Goal: Task Accomplishment & Management: Manage account settings

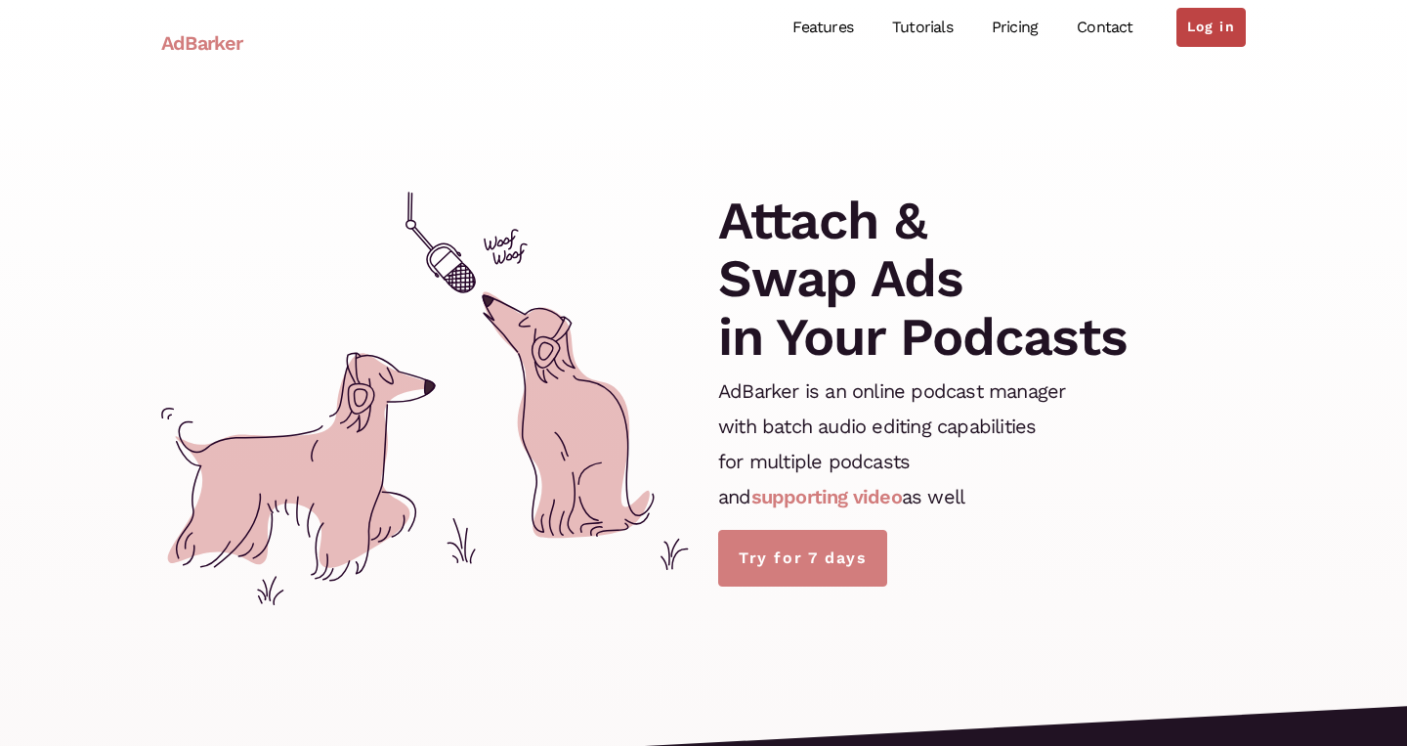
click at [1232, 25] on link "Log in" at bounding box center [1211, 27] width 69 height 39
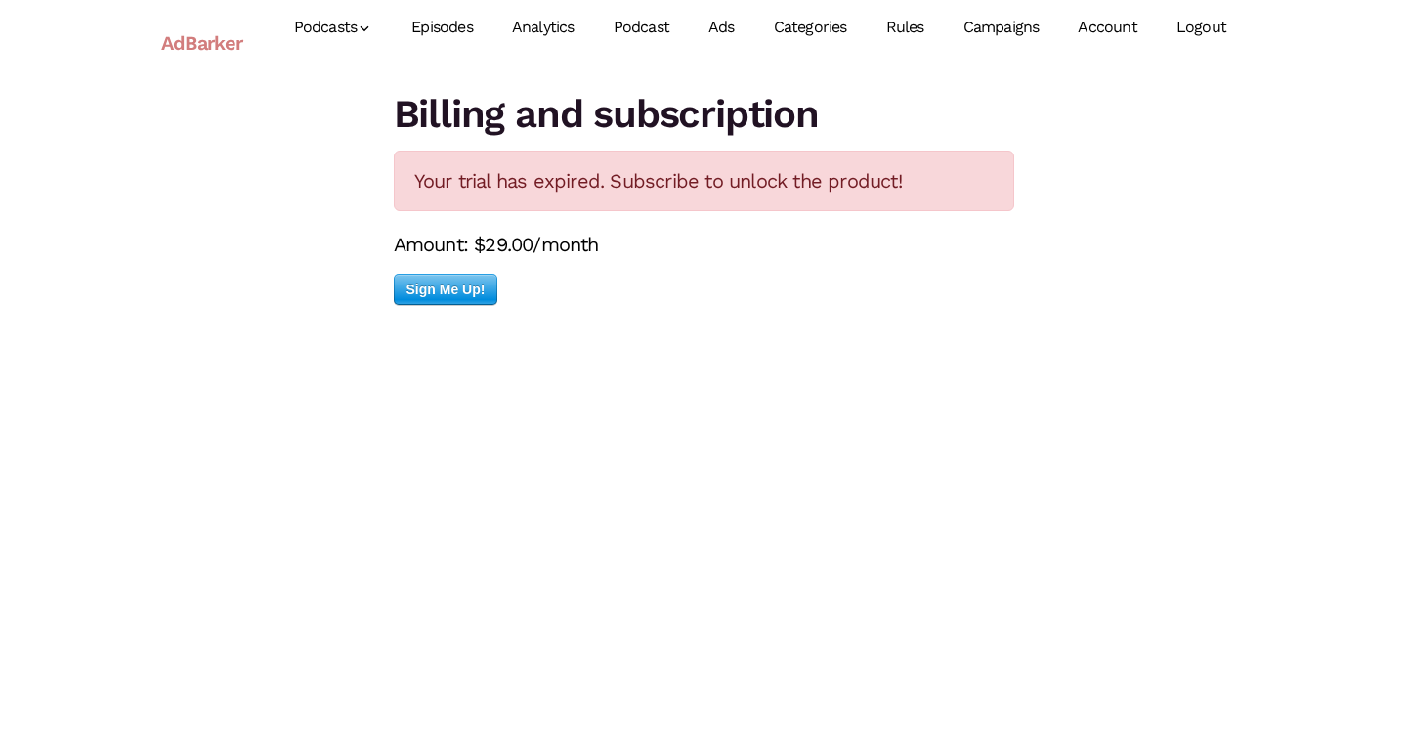
click at [474, 294] on span "Sign Me Up!" at bounding box center [446, 289] width 103 height 29
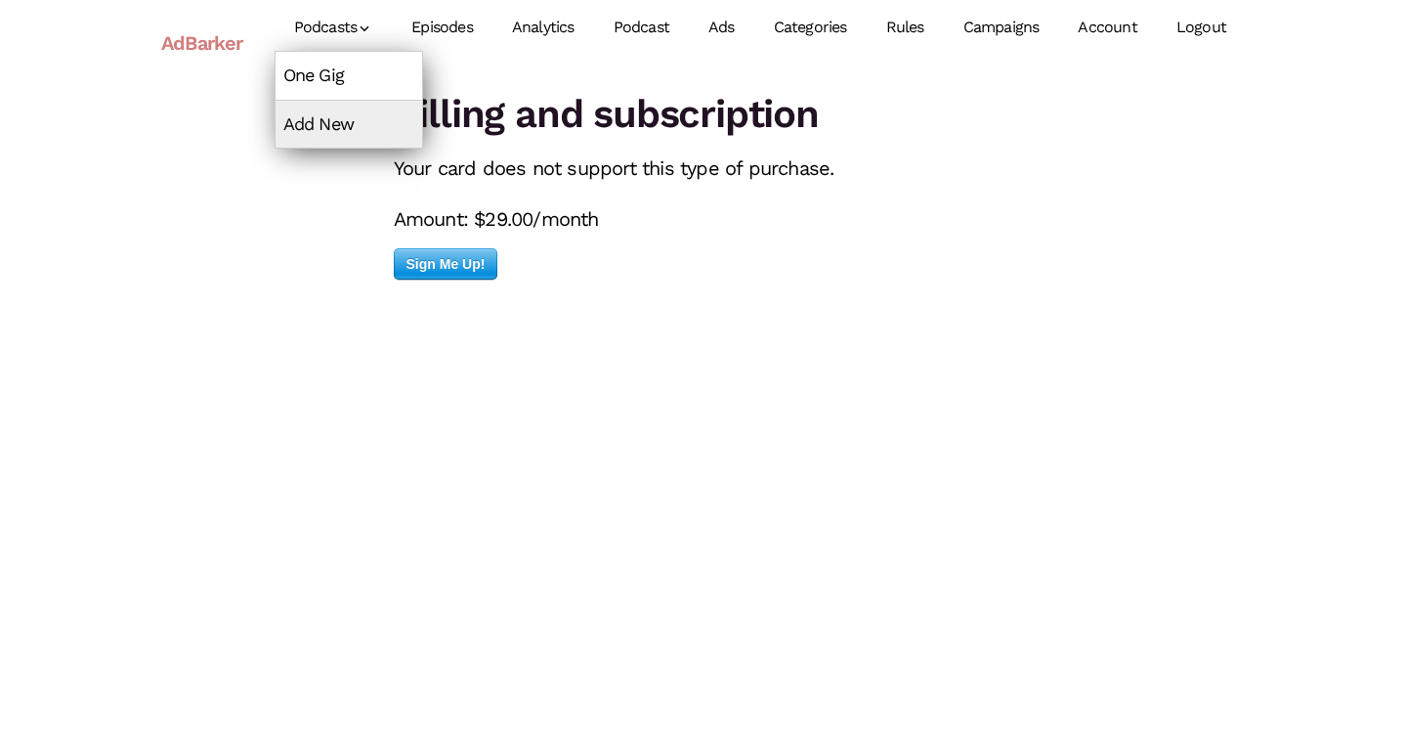
click at [344, 81] on link "One Gig" at bounding box center [349, 75] width 147 height 47
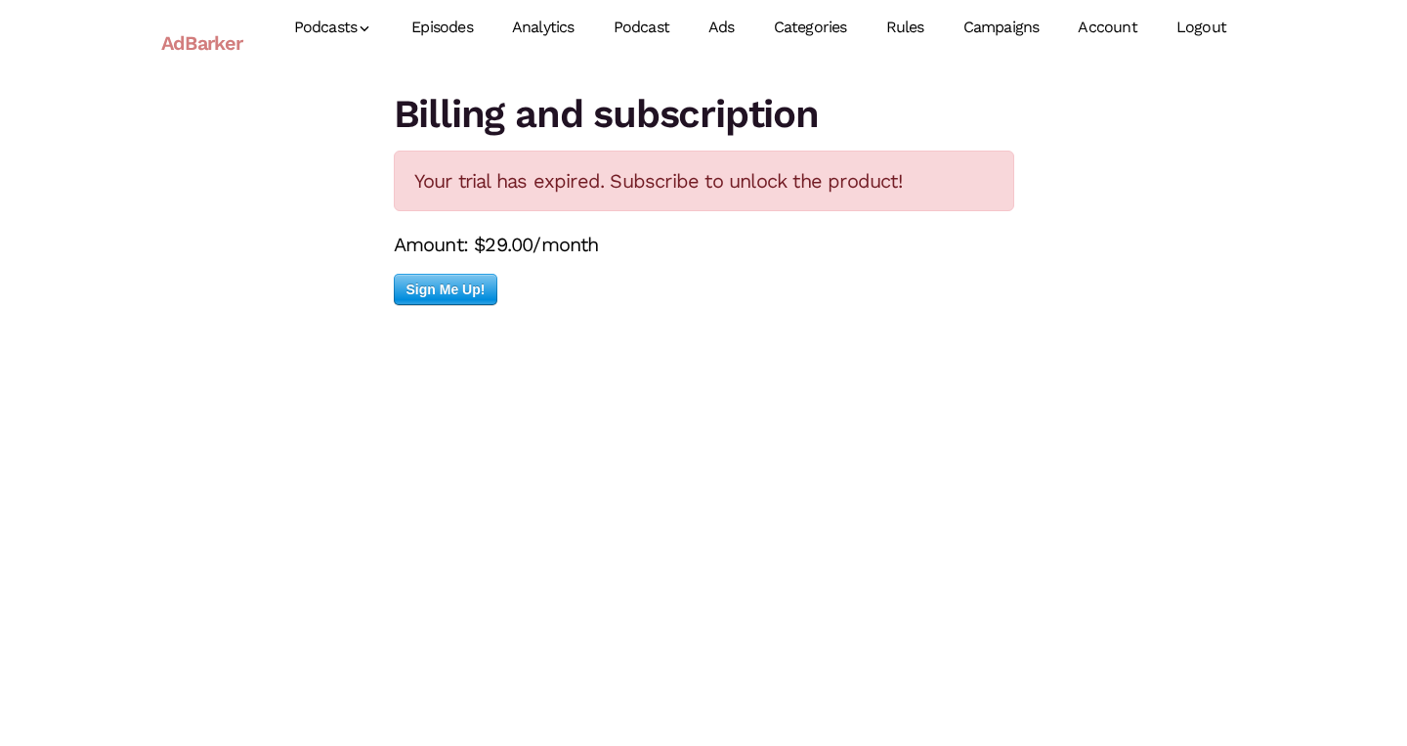
click at [218, 41] on link "AdBarker" at bounding box center [202, 43] width 82 height 45
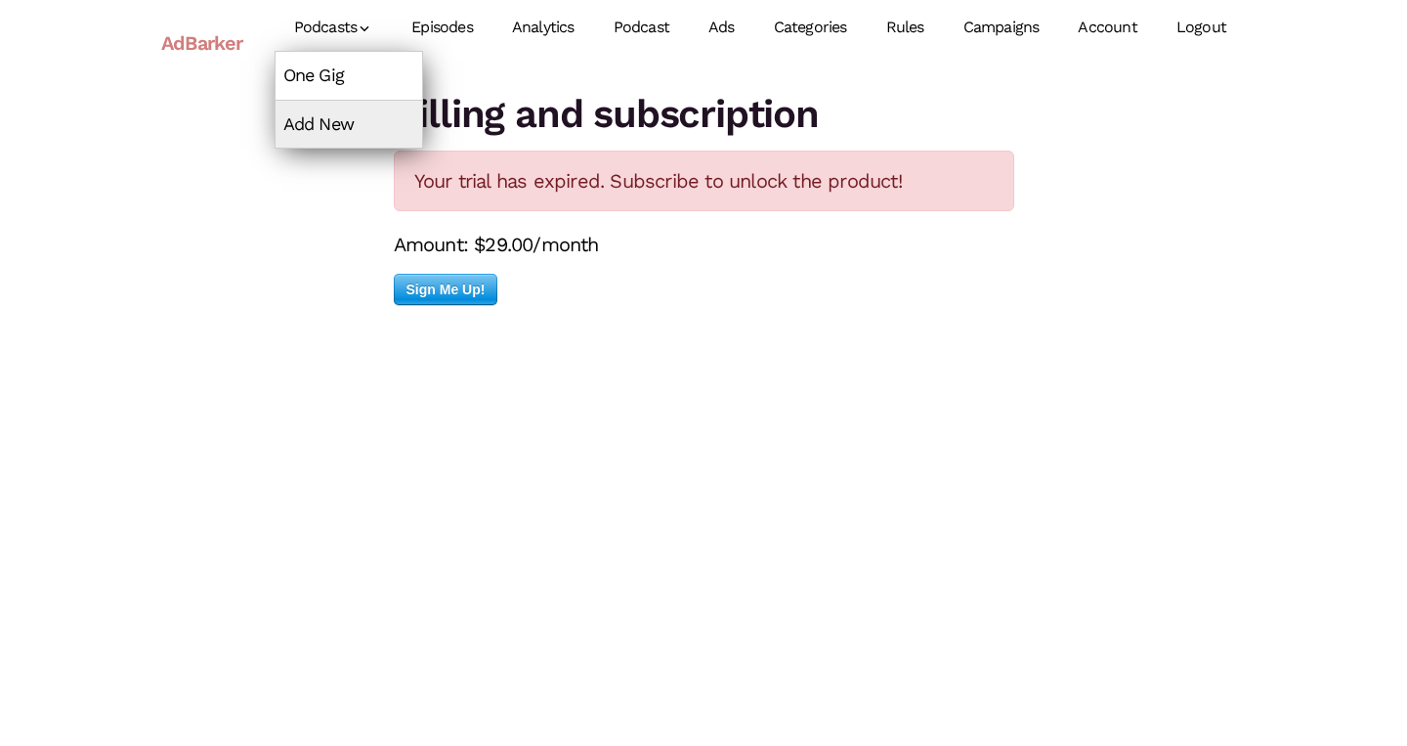
click at [337, 68] on link "One Gig" at bounding box center [349, 75] width 147 height 47
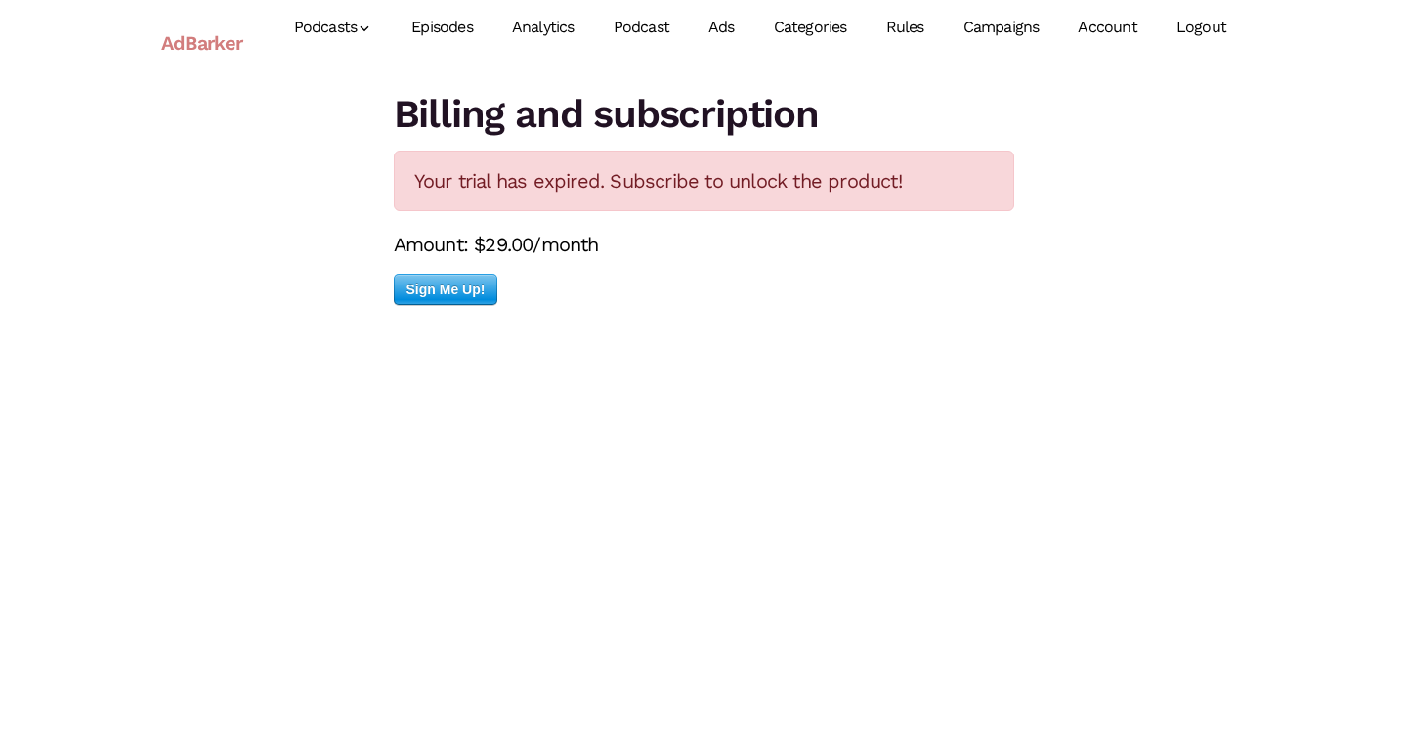
click at [454, 292] on span "Sign Me Up!" at bounding box center [446, 289] width 103 height 29
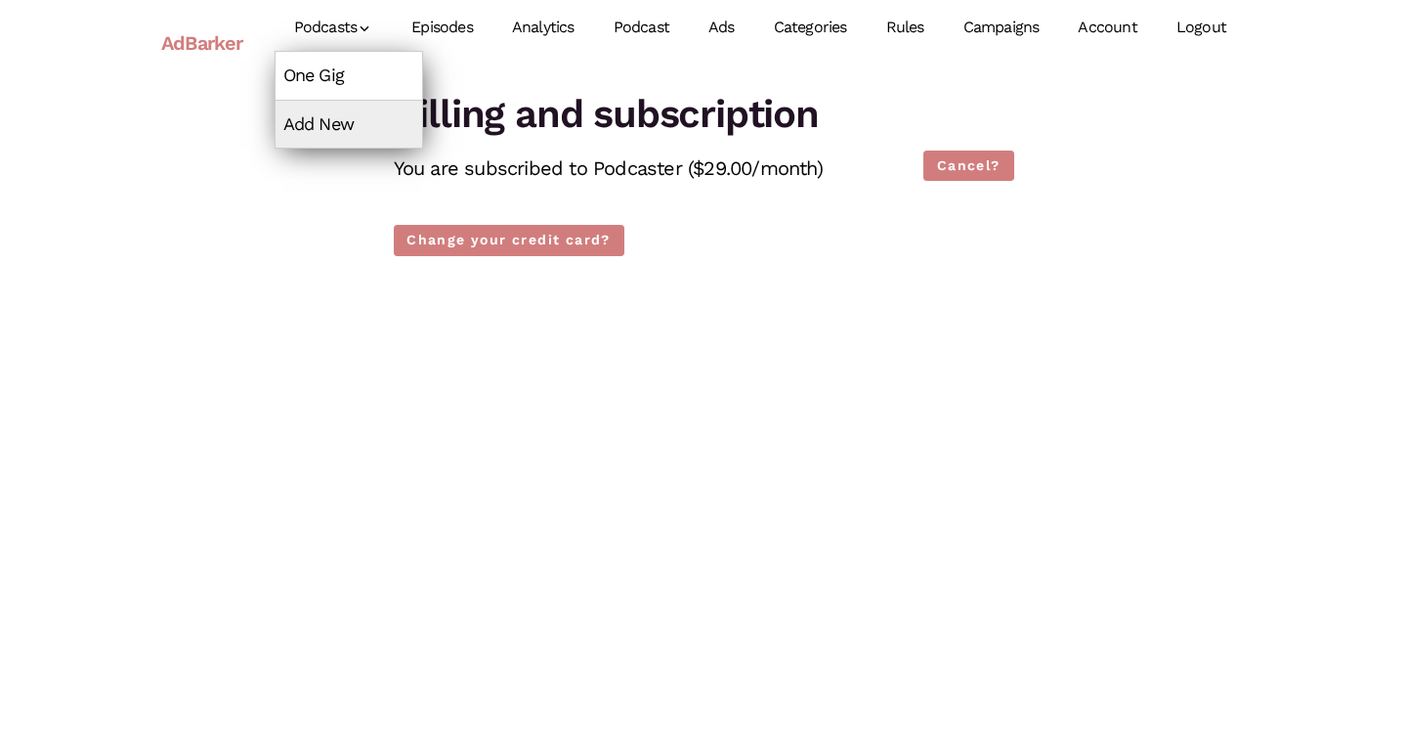
click at [331, 63] on link "One Gig" at bounding box center [349, 75] width 147 height 47
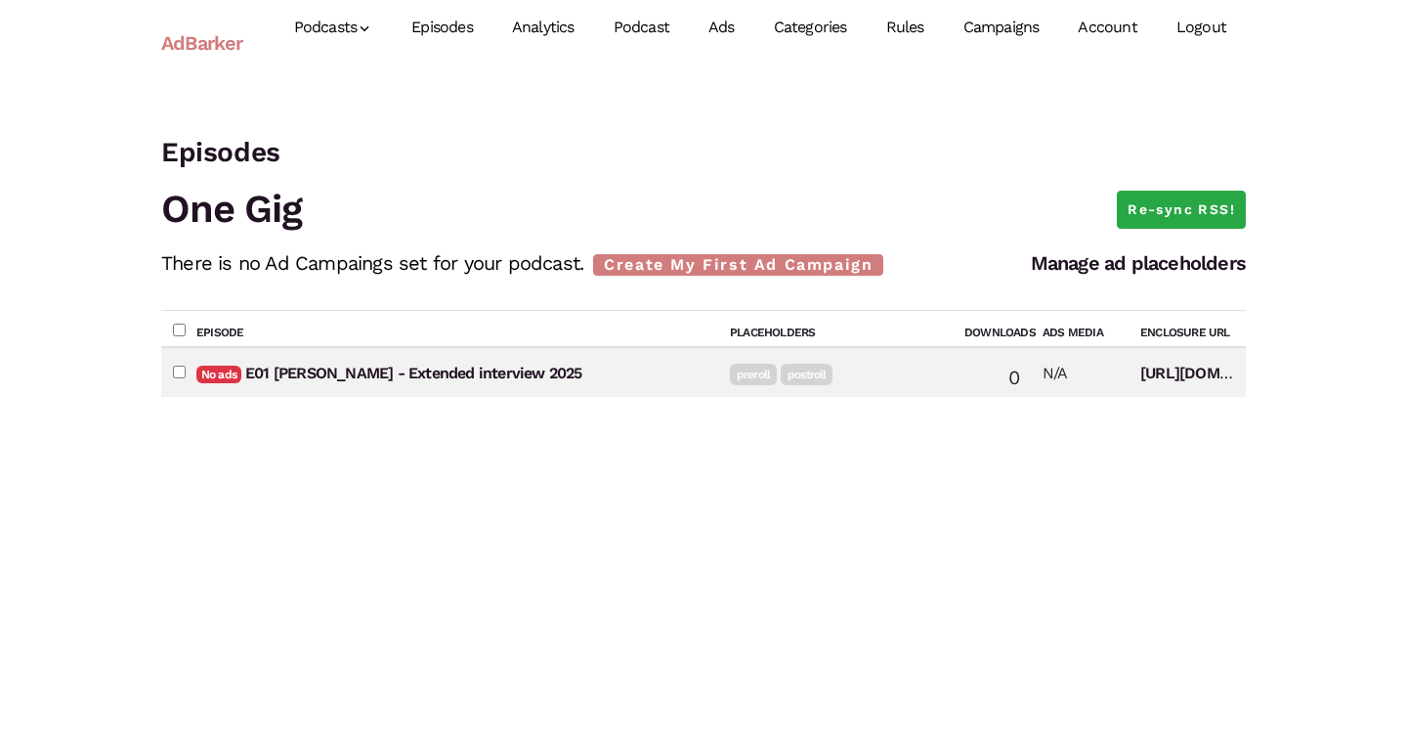
click at [178, 372] on input"] "checkbox" at bounding box center [179, 372] width 13 height 13
checkbox input"] "false"
click at [314, 378] on link "E01 Billie Eilish - Extended interview 2025" at bounding box center [413, 373] width 337 height 19
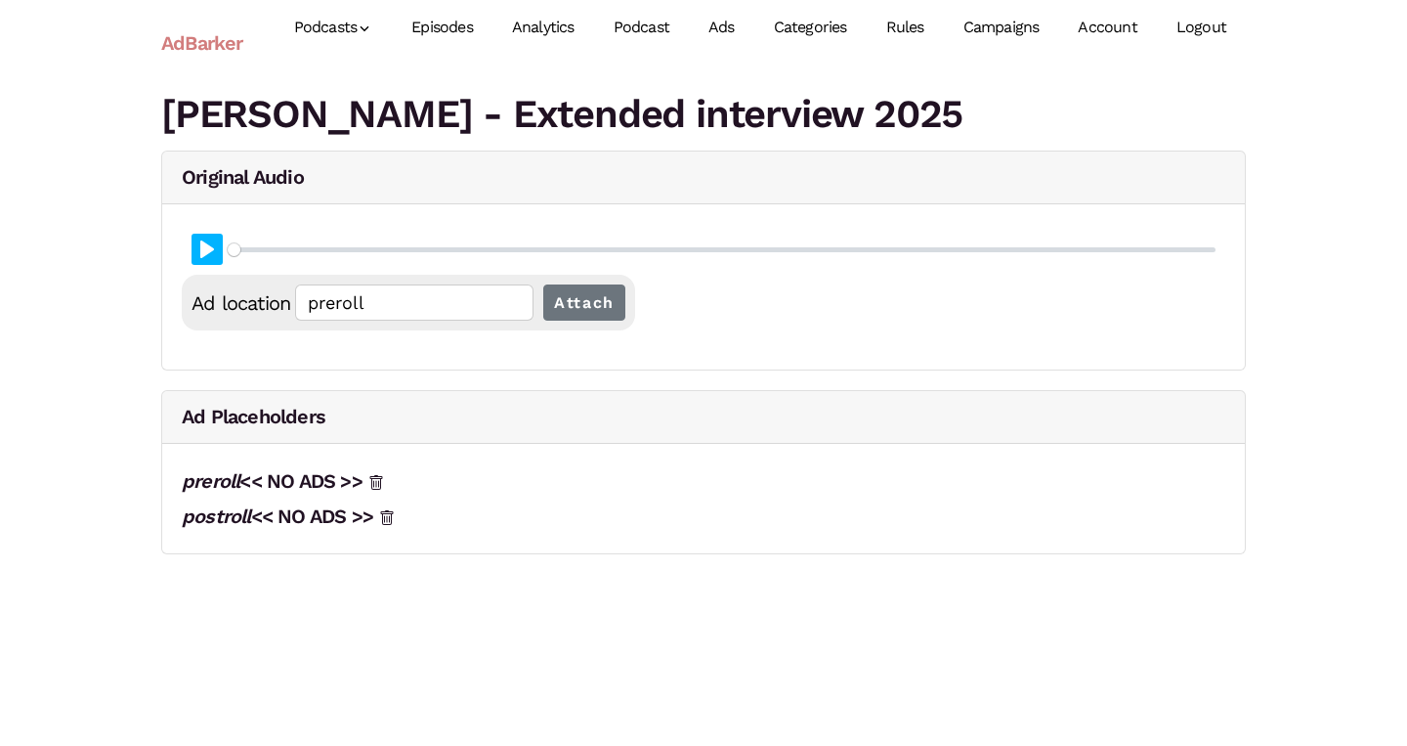
click at [205, 244] on button "Pause Play" at bounding box center [207, 249] width 31 height 31
type input "0.04"
type input "00:00:01.02"
type input "0.05"
type input "00:00:01.27"
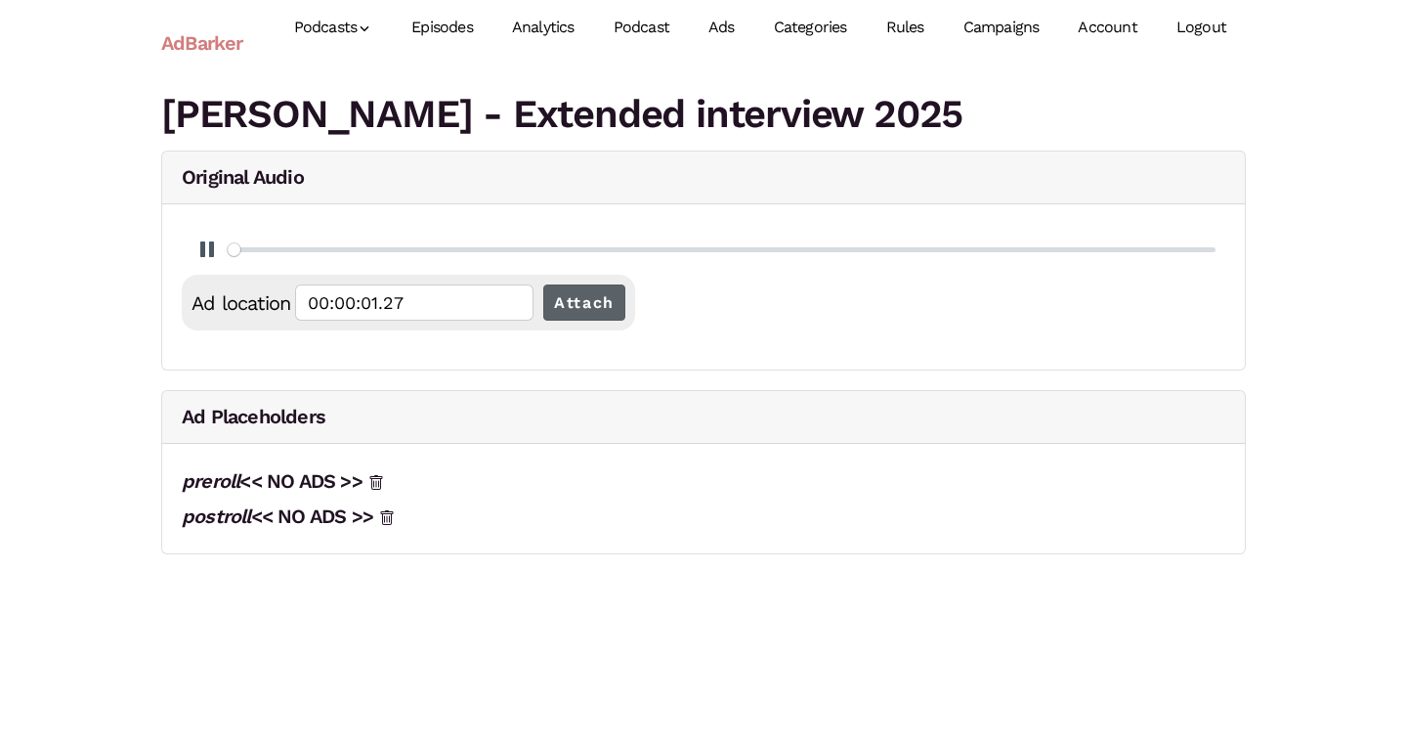
type input "0.06"
type input "00:00:01.77"
type input "0.07"
type input "00:00:02.02"
type input "0.08"
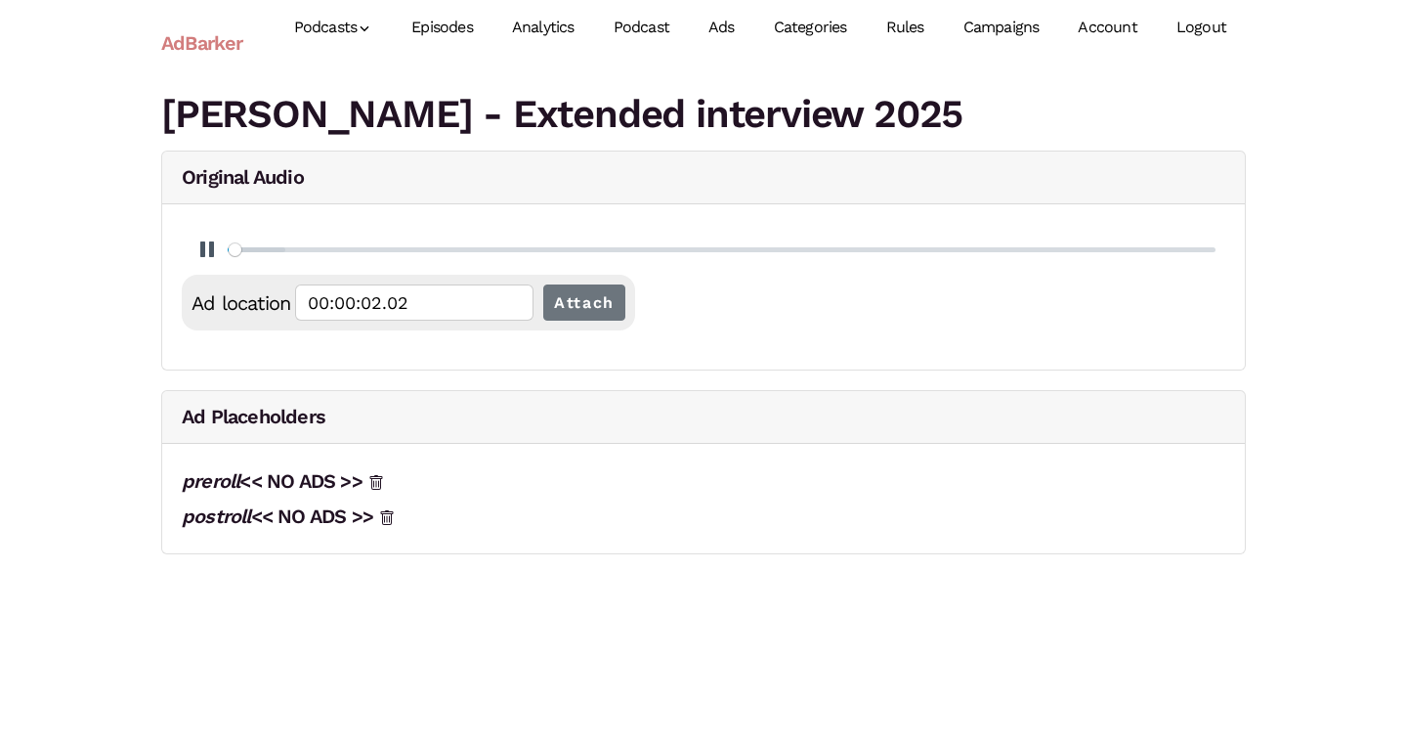
type input "00:00:02.27"
type input "0.09"
type input "00:00:02.53"
type input "0.1"
type input "00:00:02.78"
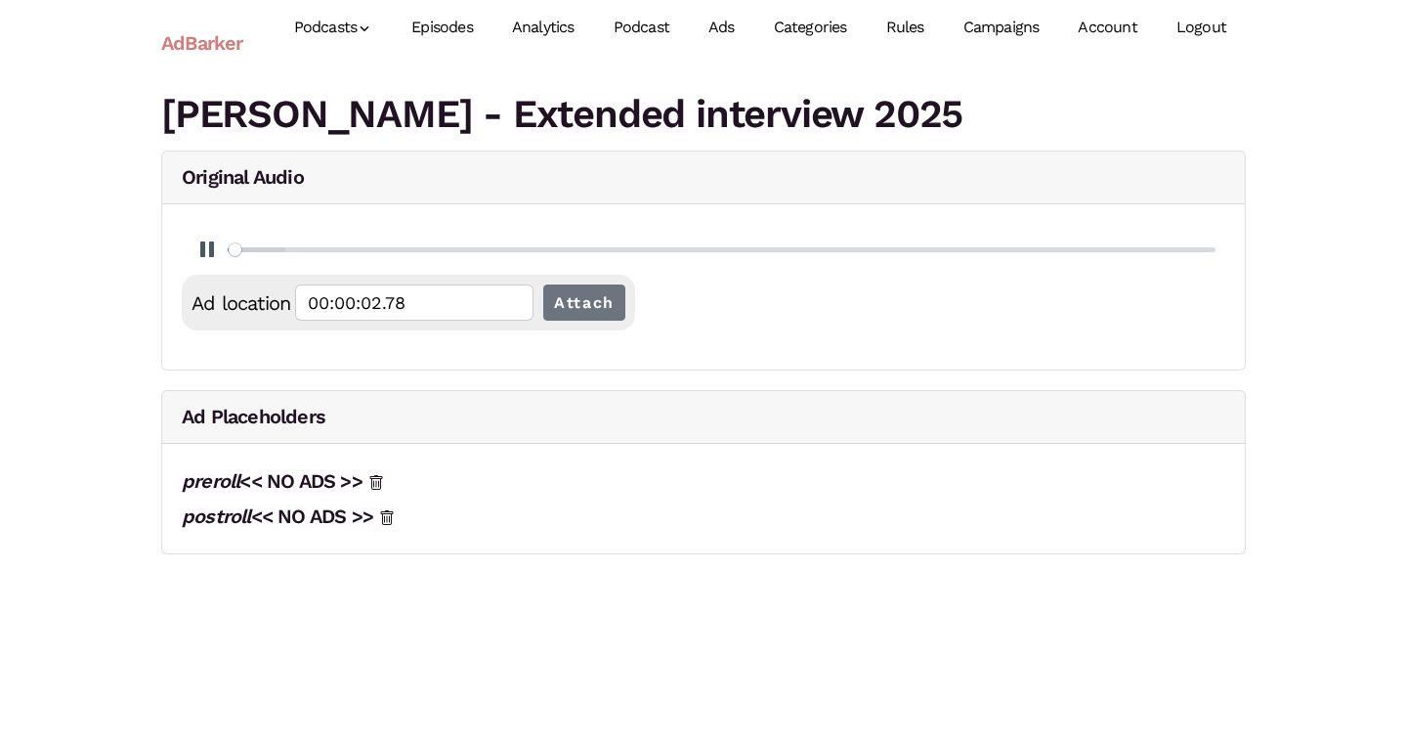
type input "0.11"
type input "00:00:03.03"
type input "0.12"
type input "00:00:03.28"
type input "0.13"
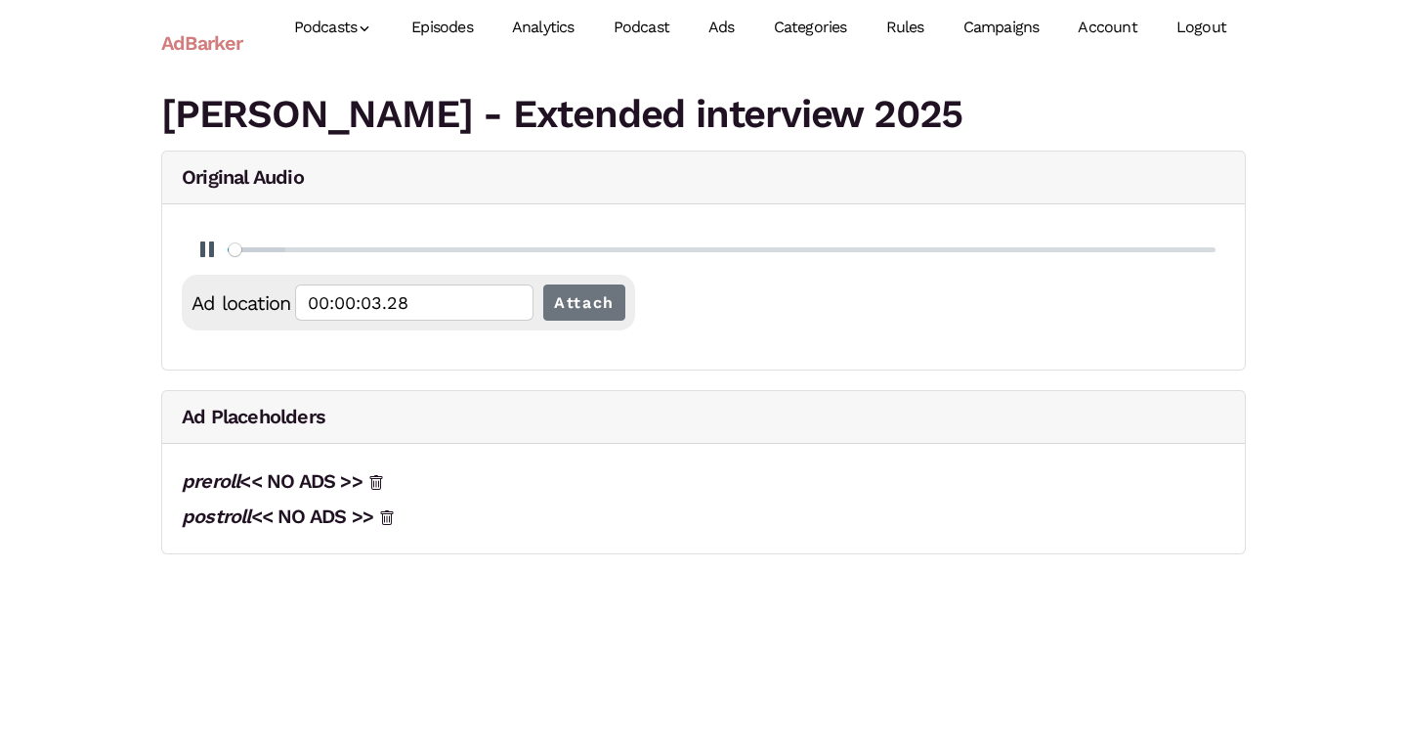
type input "00:00:03.53"
type input "0.14"
type input "00:00:03.78"
type input "0.15"
type input "00:00:04.28"
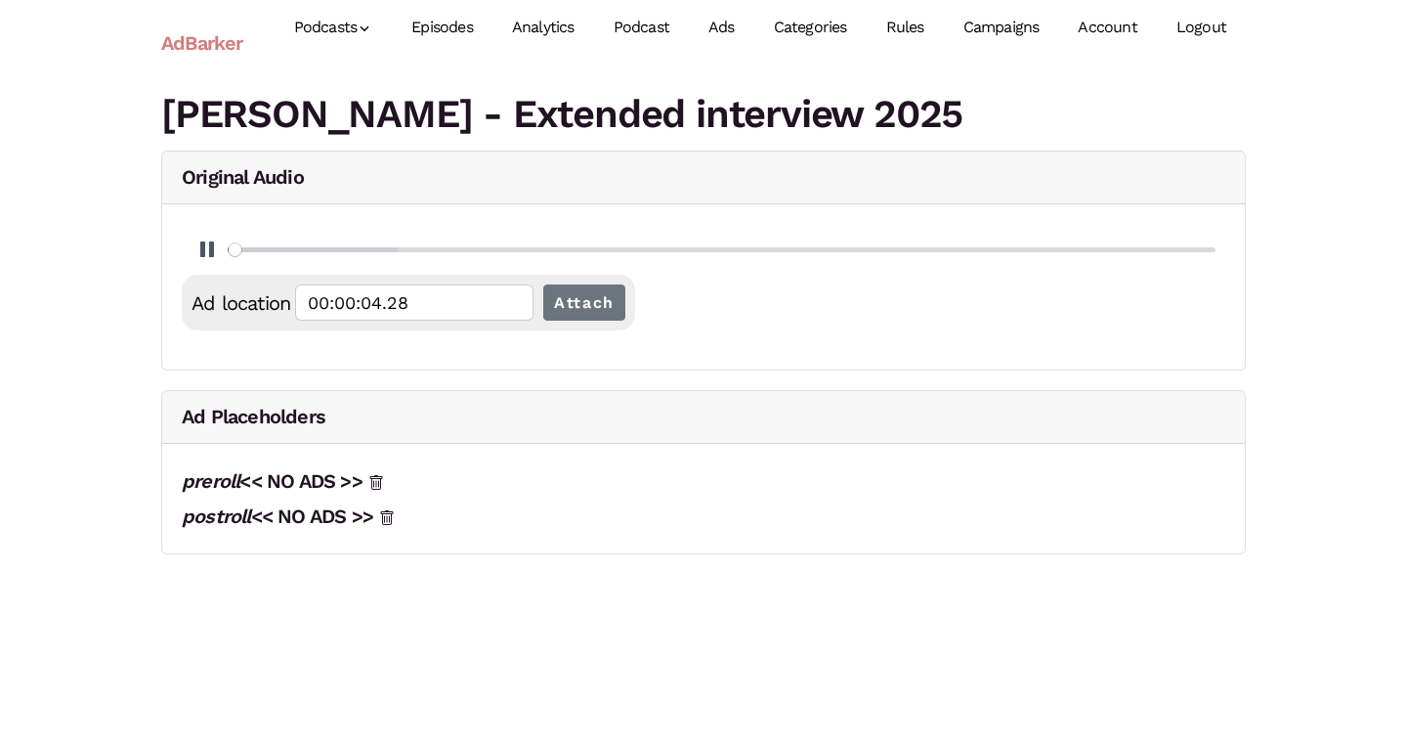
type input "0.16"
type input "00:00:04.53"
type input "0.17"
type input "00:00:04.78"
type input "0.18"
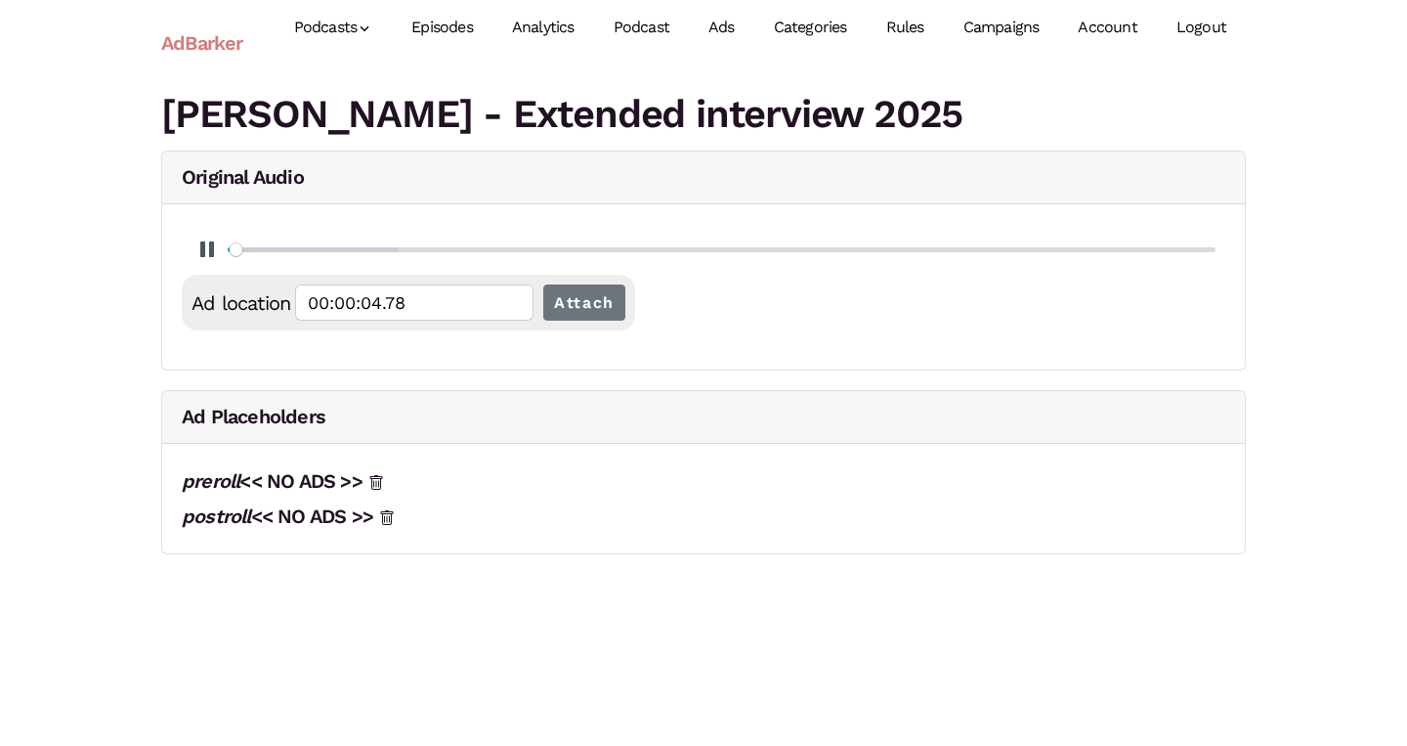
type input "00:00:05.03"
type input "0.19"
type input "00:00:05.28"
type input "0.2"
type input "00:00:05.53"
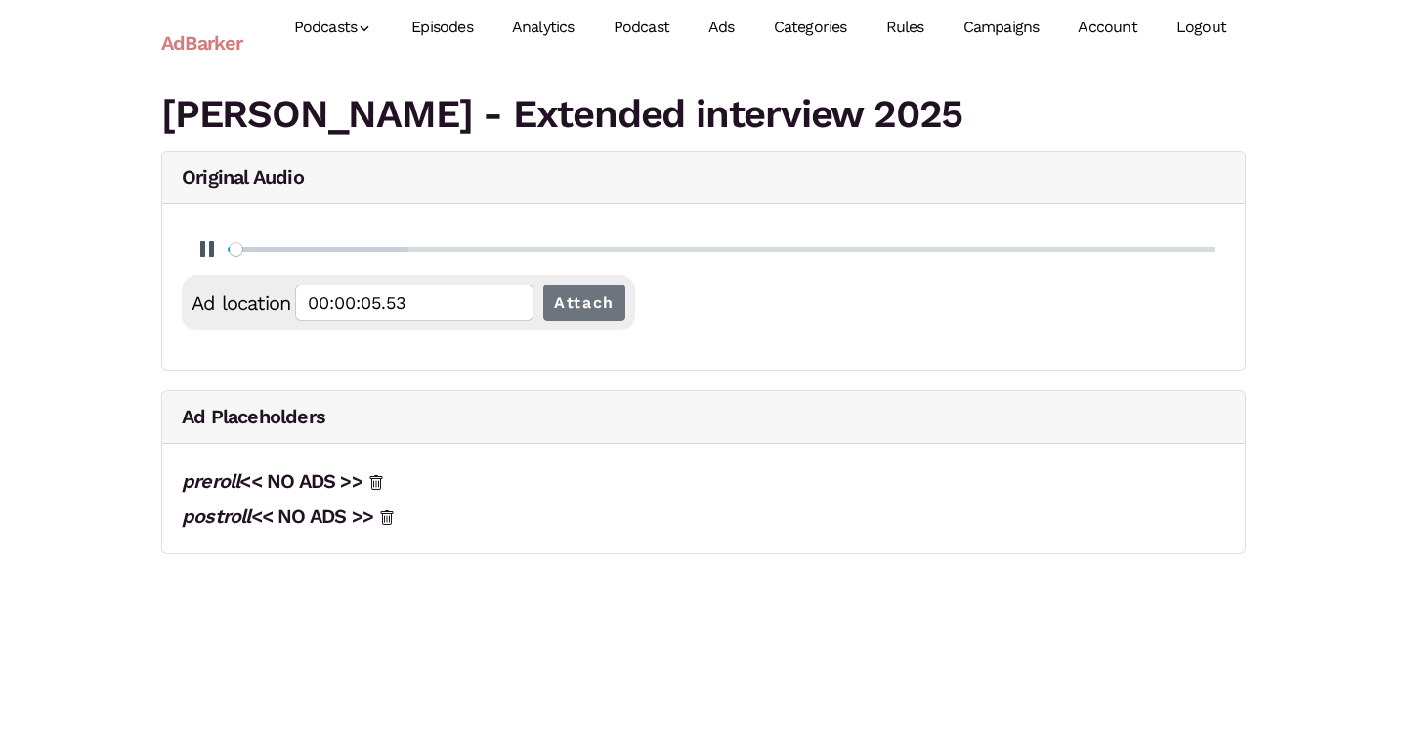
type input "0.21"
type input "00:00:05.78"
type input "0.22"
type input "00:00:06.03"
type input "0.23"
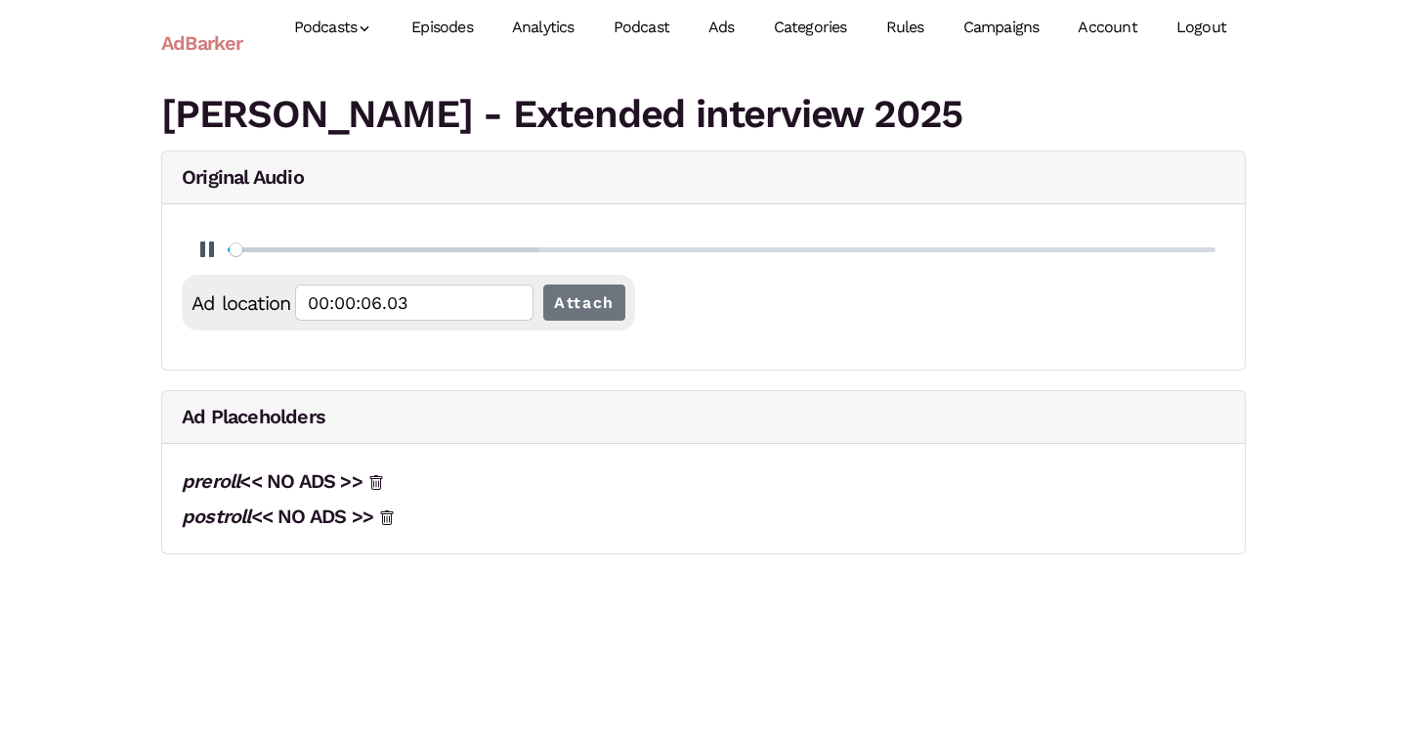
type input "00:00:06.29"
type input "0.24"
type input "00:00:06.54"
type input "0.25"
type input "00:00:06.79"
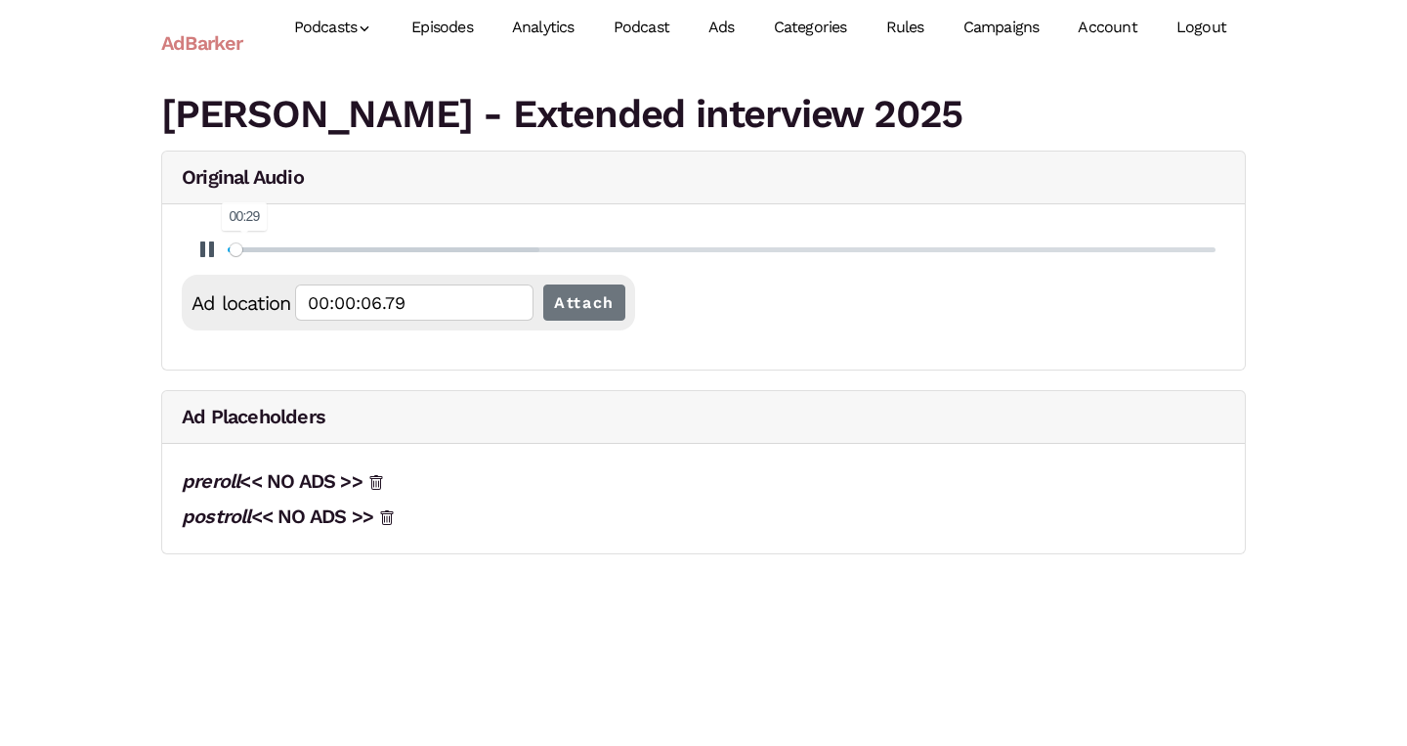
type input "1.45"
type input "00:00:40.22"
click at [248, 249] on input "Seek" at bounding box center [722, 249] width 988 height 19
type input "1.46"
type input "00:00:40.32"
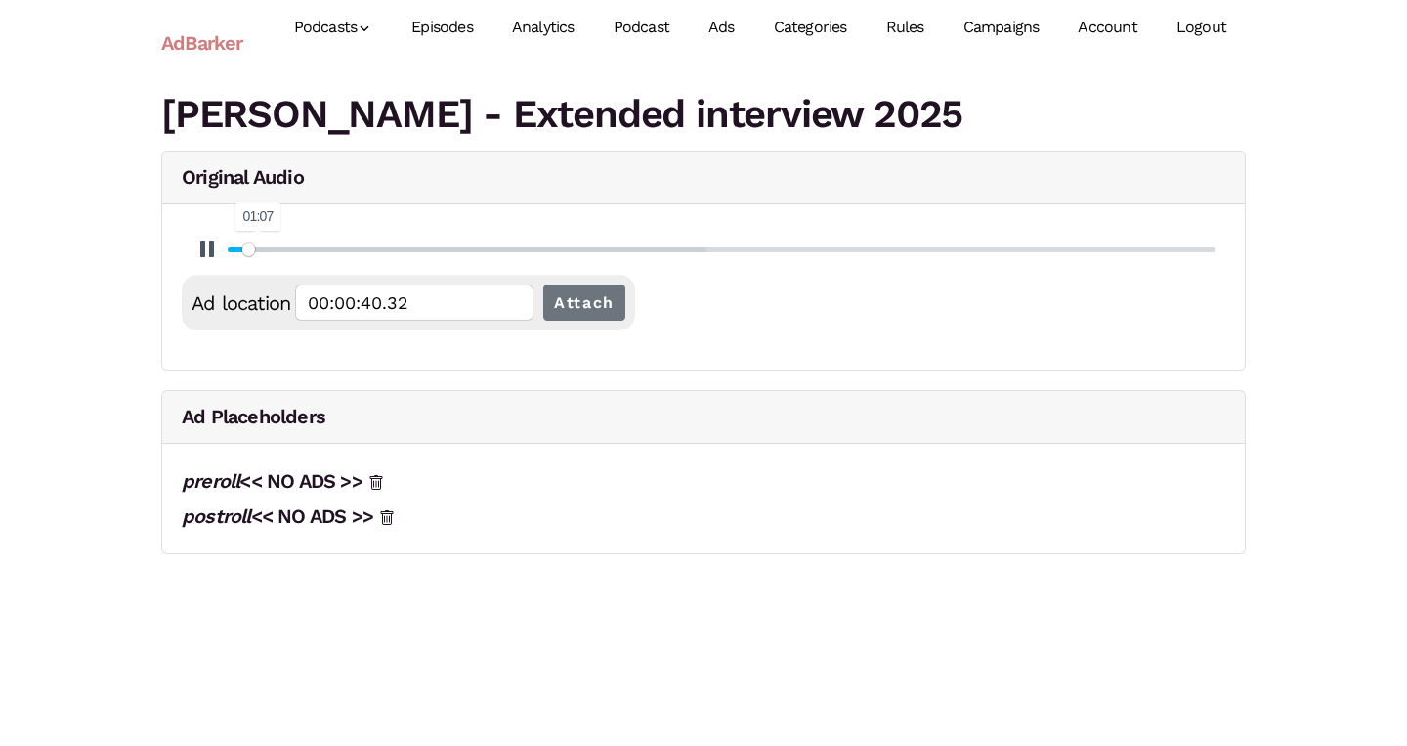
type input "1.47"
type input "00:00:40.82"
type input "1.48"
type input "00:00:41.08"
type input "1.49"
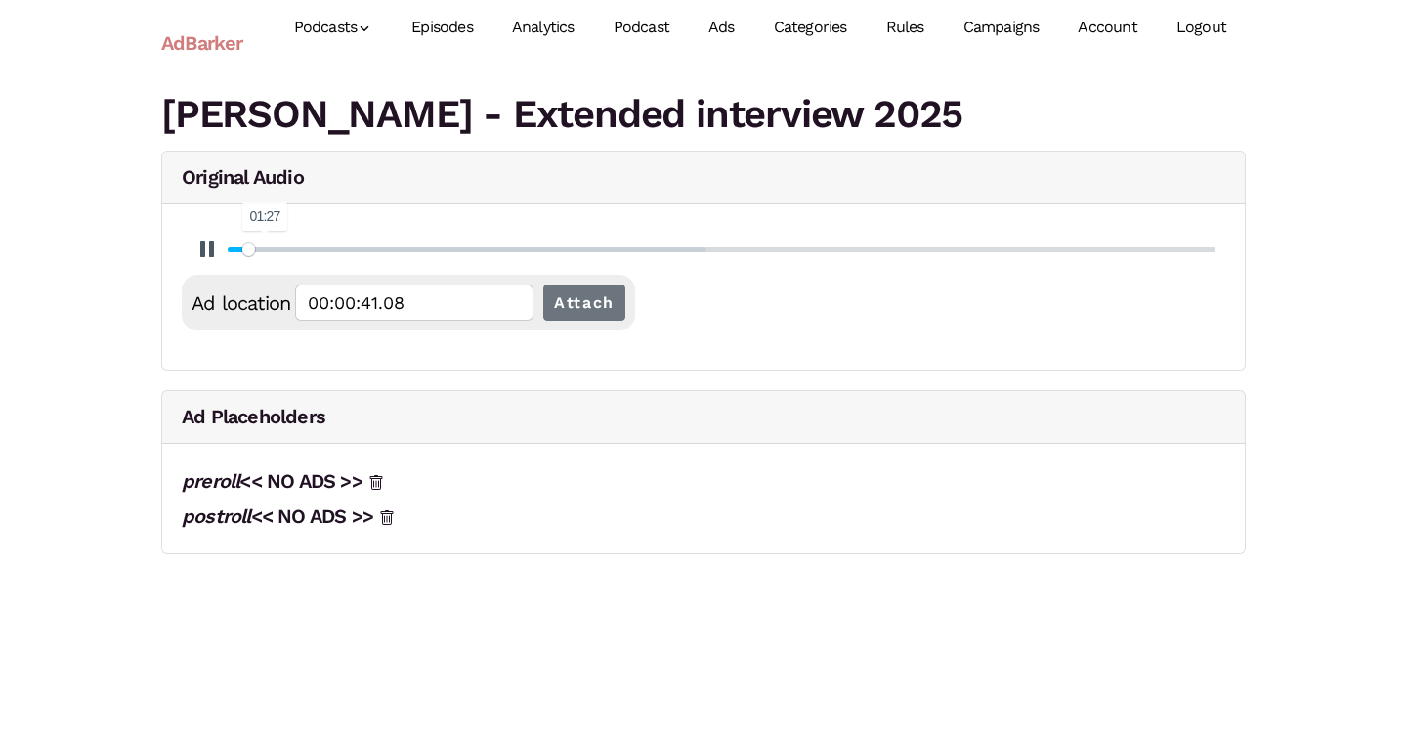
type input "00:00:41.33"
type input "1.5"
type input "00:00:41.58"
type input "1.51"
type input "00:00:41.83"
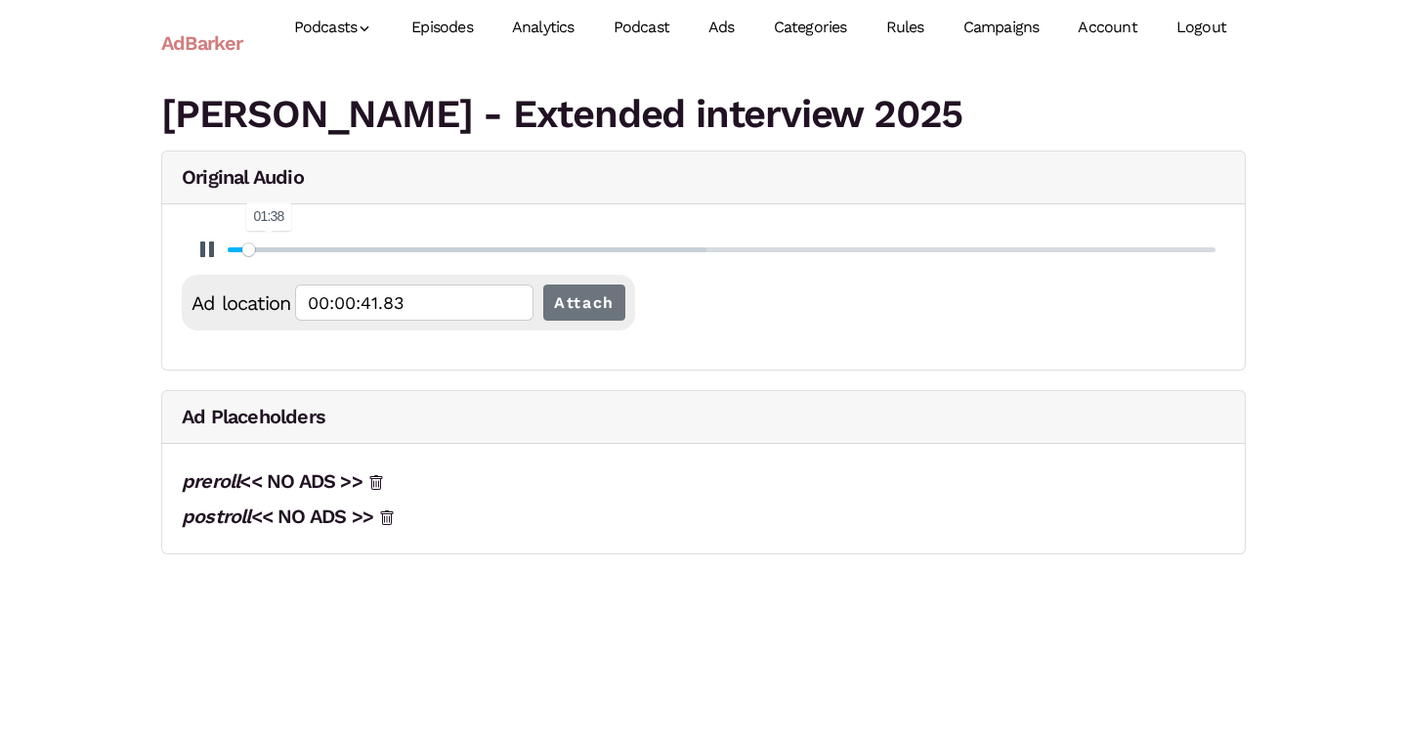
type input "1.52"
type input "00:00:42.08"
type input "1.53"
type input "00:00:42.33"
type input "1.54"
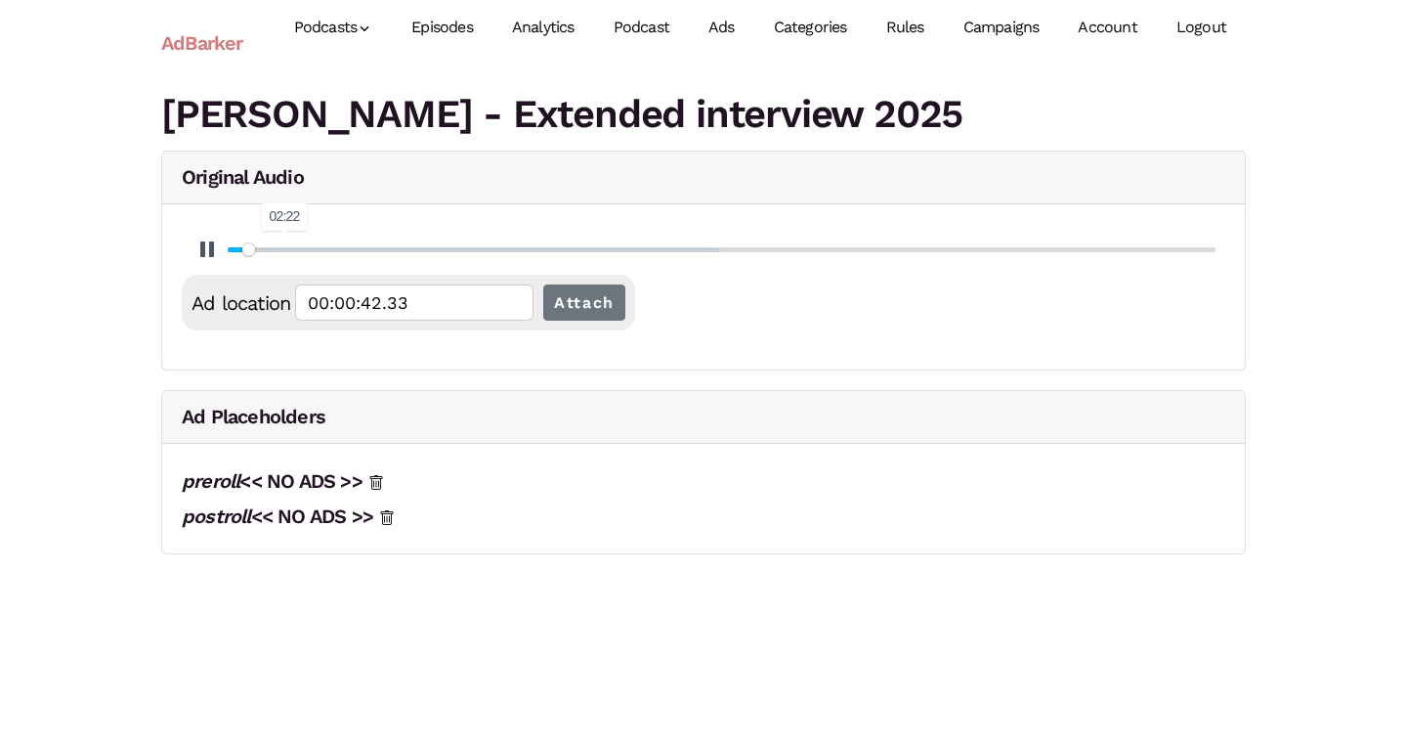
type input "00:00:42.58"
type input "1.55"
type input "00:00:42.83"
type input "5.16"
type input "00:02:22.86"
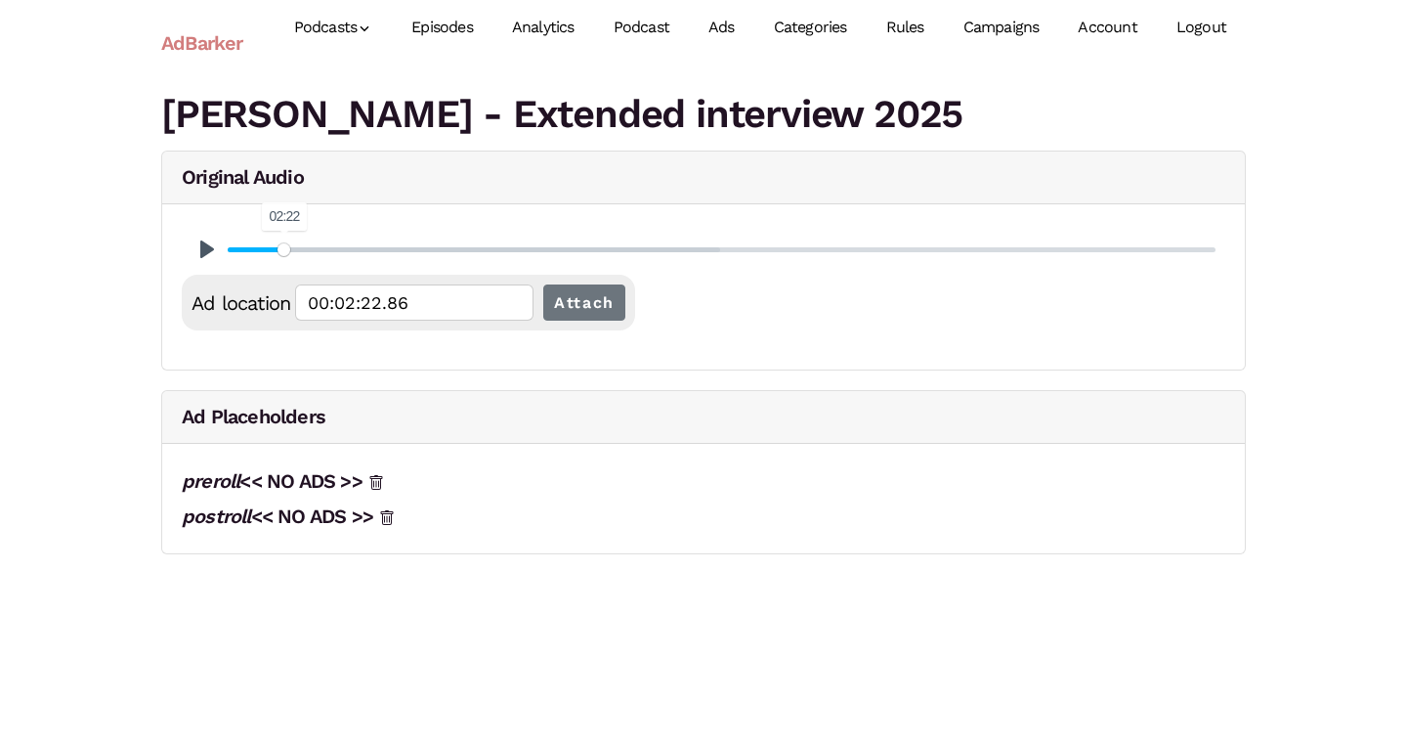
click at [284, 246] on input "Seek" at bounding box center [722, 249] width 988 height 19
type input "5.17"
type input "00:02:23.05"
type input "5.18"
type input "00:02:23.30"
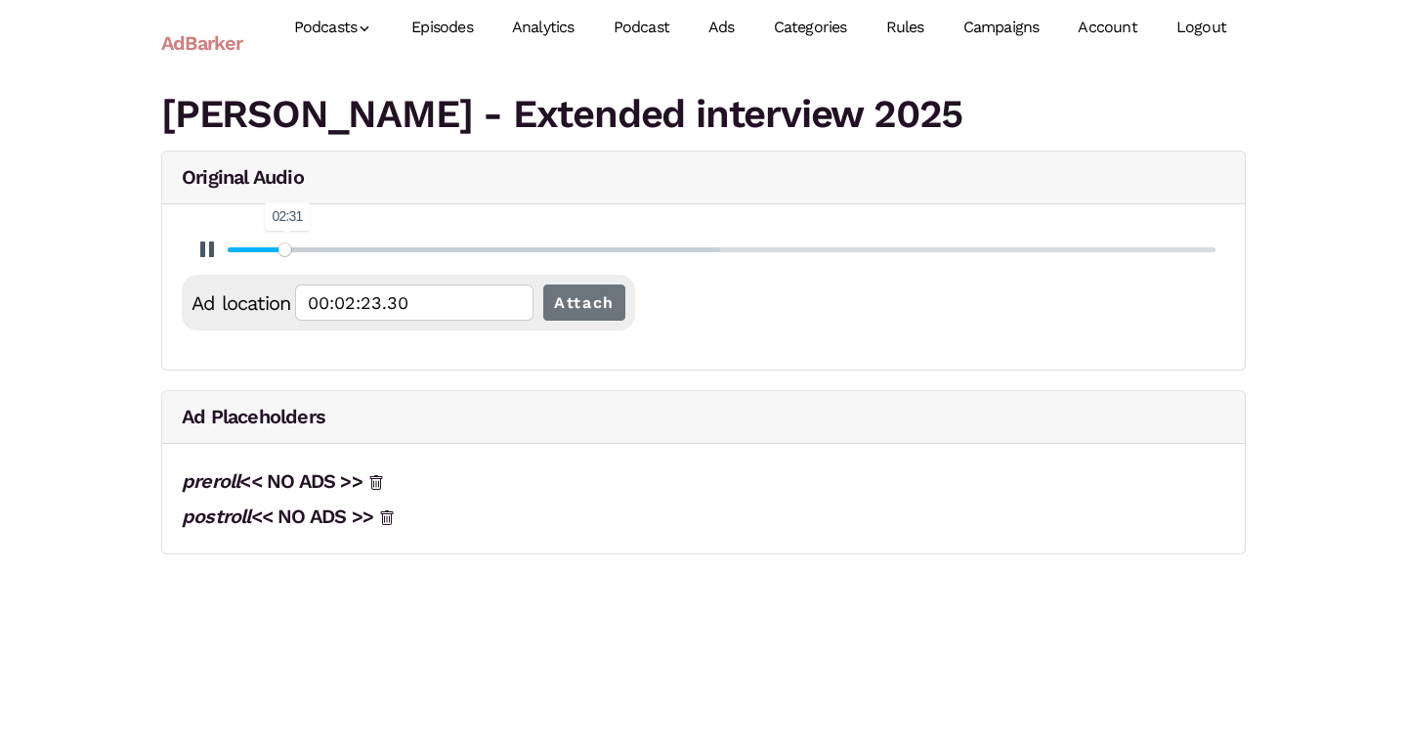
type input "5.19"
type input "00:02:23.55"
type input "5.36"
type input "00:02:28.41"
type input "5.26"
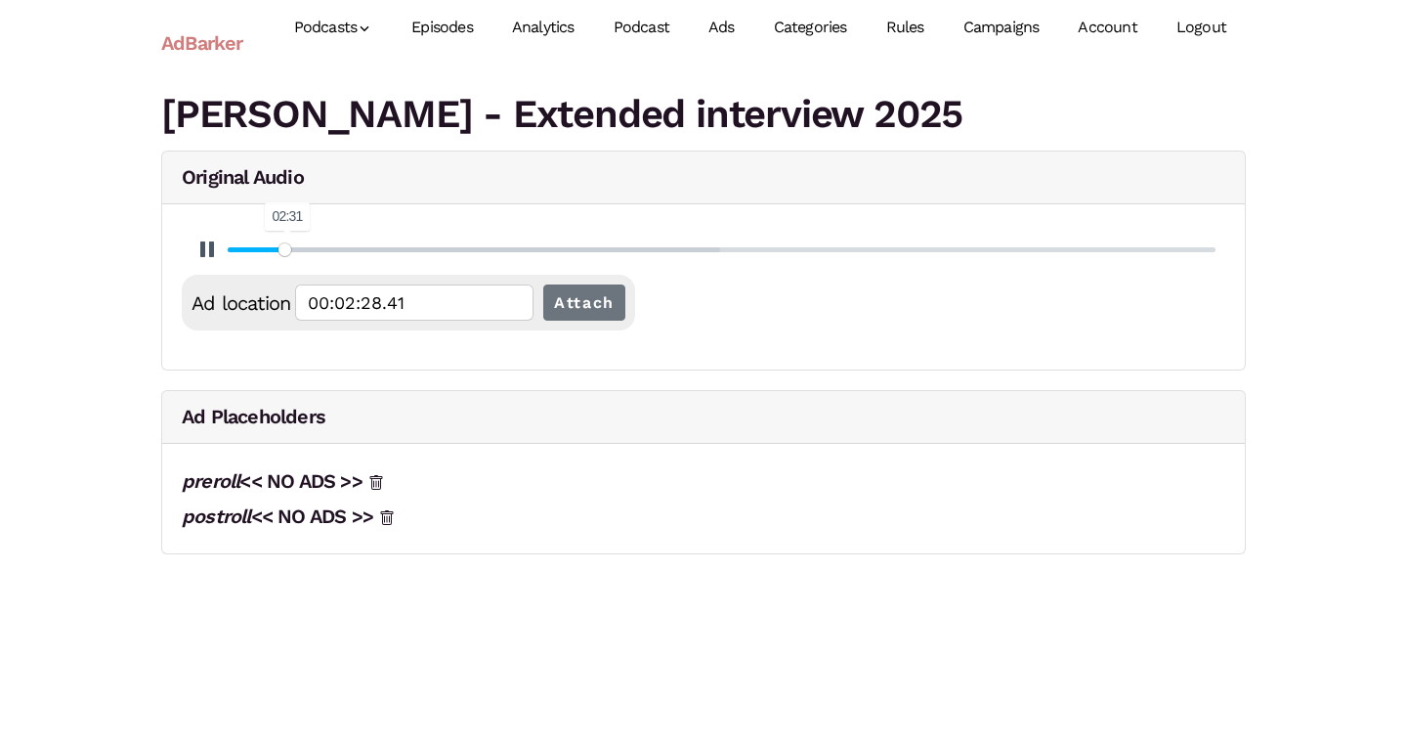
type input "00:02:25.64"
type input "5.06"
type input "00:02:20.09"
type input "4.66"
type input "00:02:08.99"
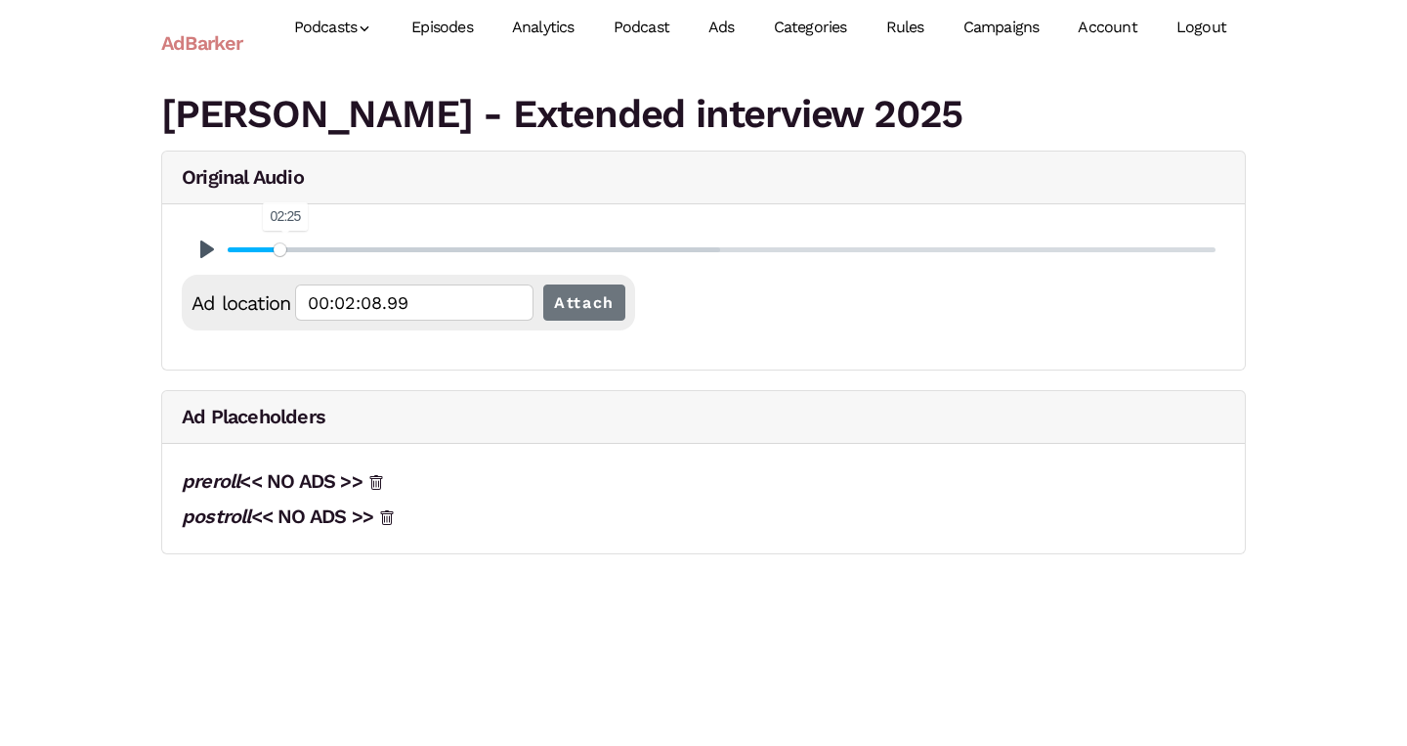
type input "4.16"
type input "00:01:55.12"
type input "3.56"
type input "00:01:38.48"
type input "2.76"
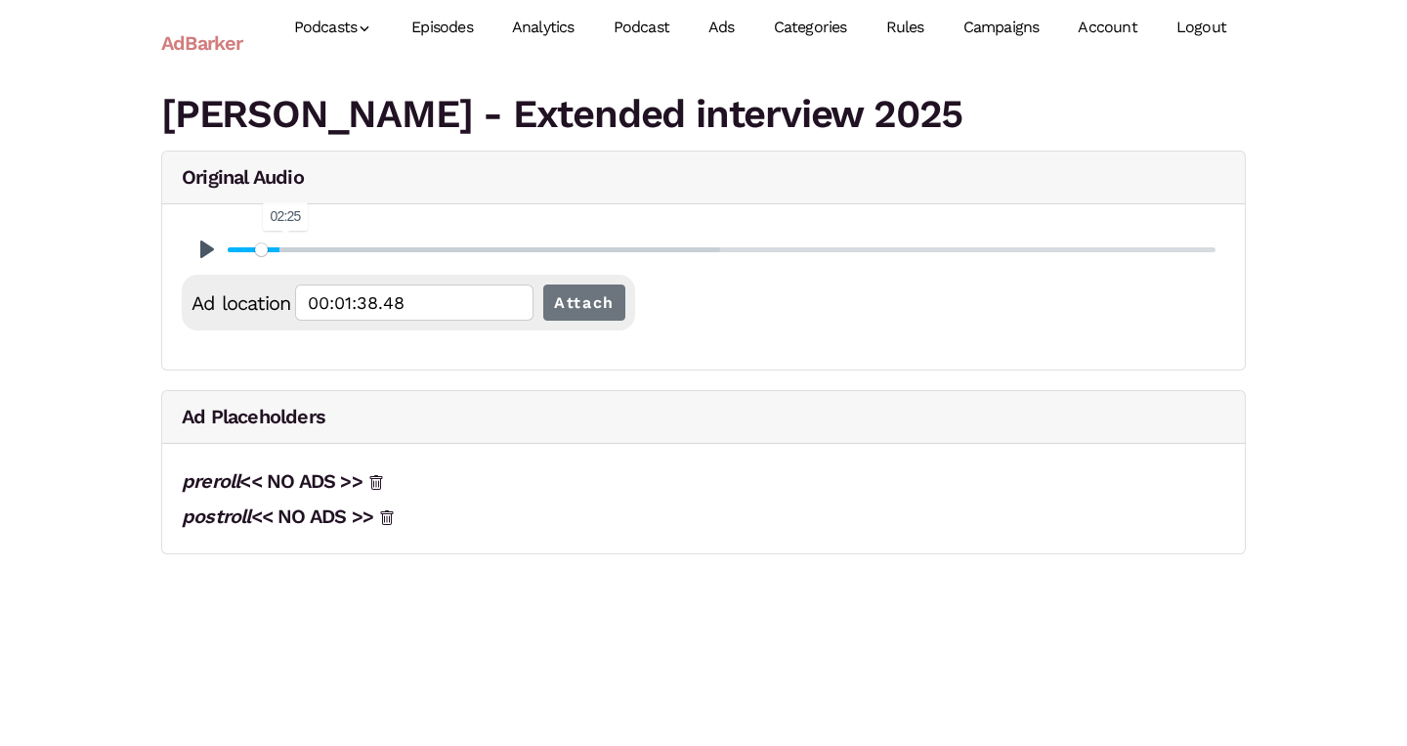
type input "00:01:16.28"
type input "1.95"
type input "00:00:54.09"
type input "1.05"
type input "00:00:29.12"
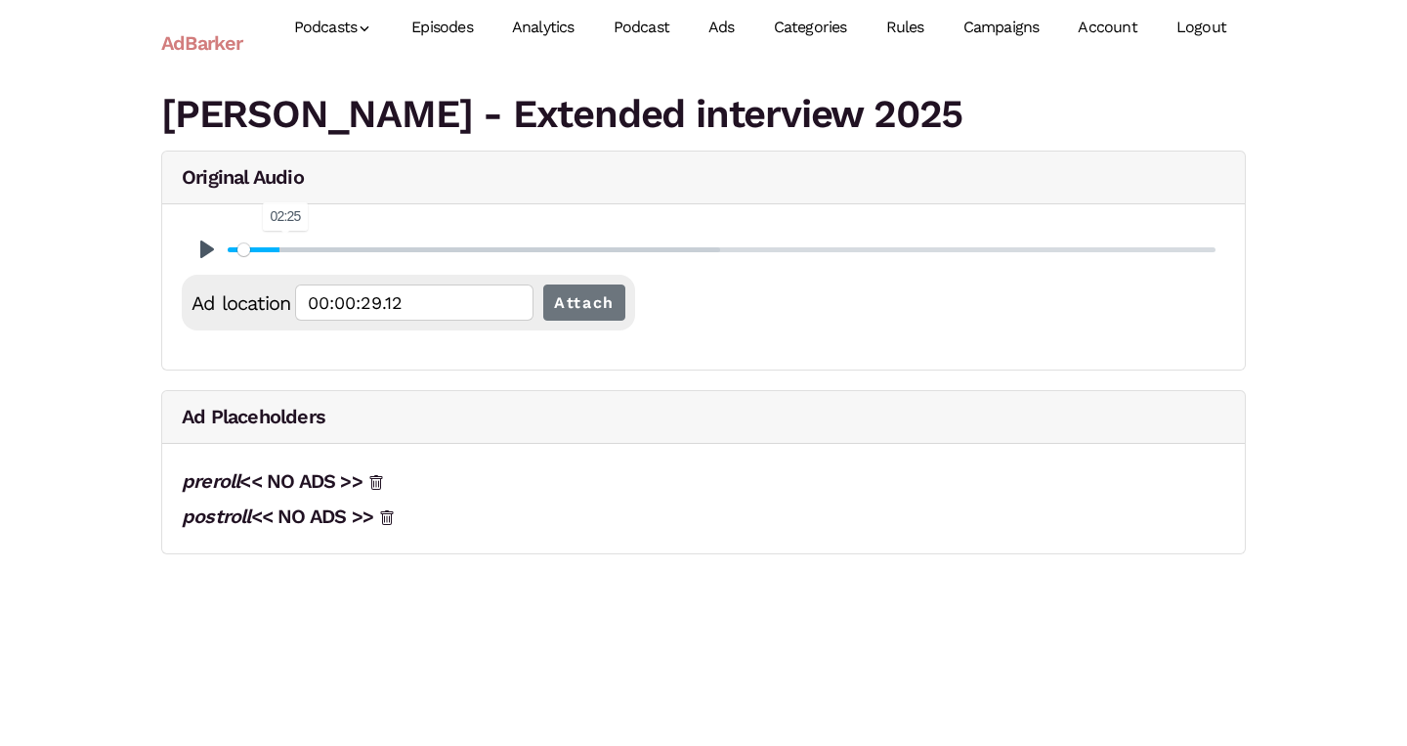
type input "0.15"
type input "00:00:04.16"
type input "0"
type input "preroll"
drag, startPoint x: 286, startPoint y: 247, endPoint x: 182, endPoint y: 230, distance: 106.0
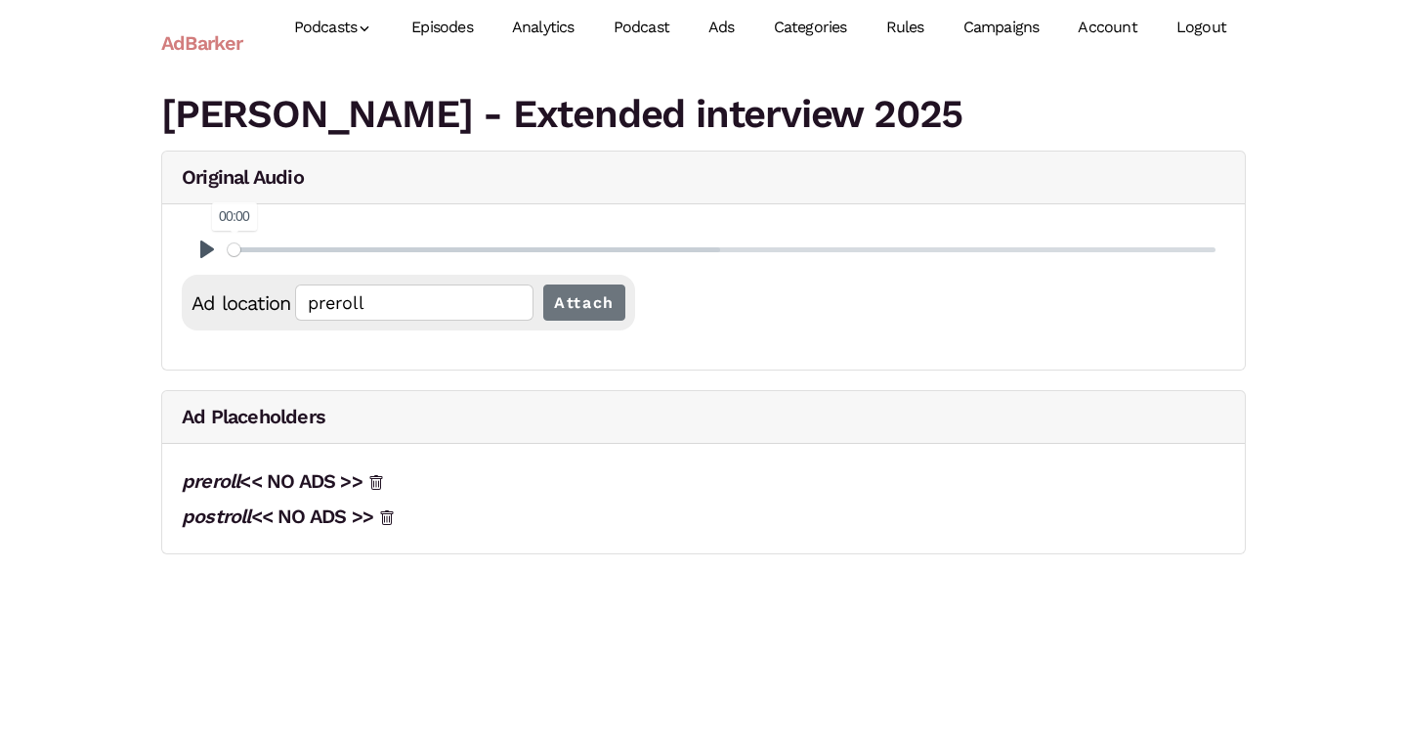
type input "0"
click at [182, 231] on div "Pause Play % buffered 00:00" at bounding box center [704, 249] width 1044 height 51
click at [199, 242] on button "Pause Play" at bounding box center [207, 249] width 31 height 31
click at [611, 306] on input "Attach" at bounding box center [584, 302] width 82 height 36
click at [378, 515] on icon at bounding box center [376, 517] width 13 height 15
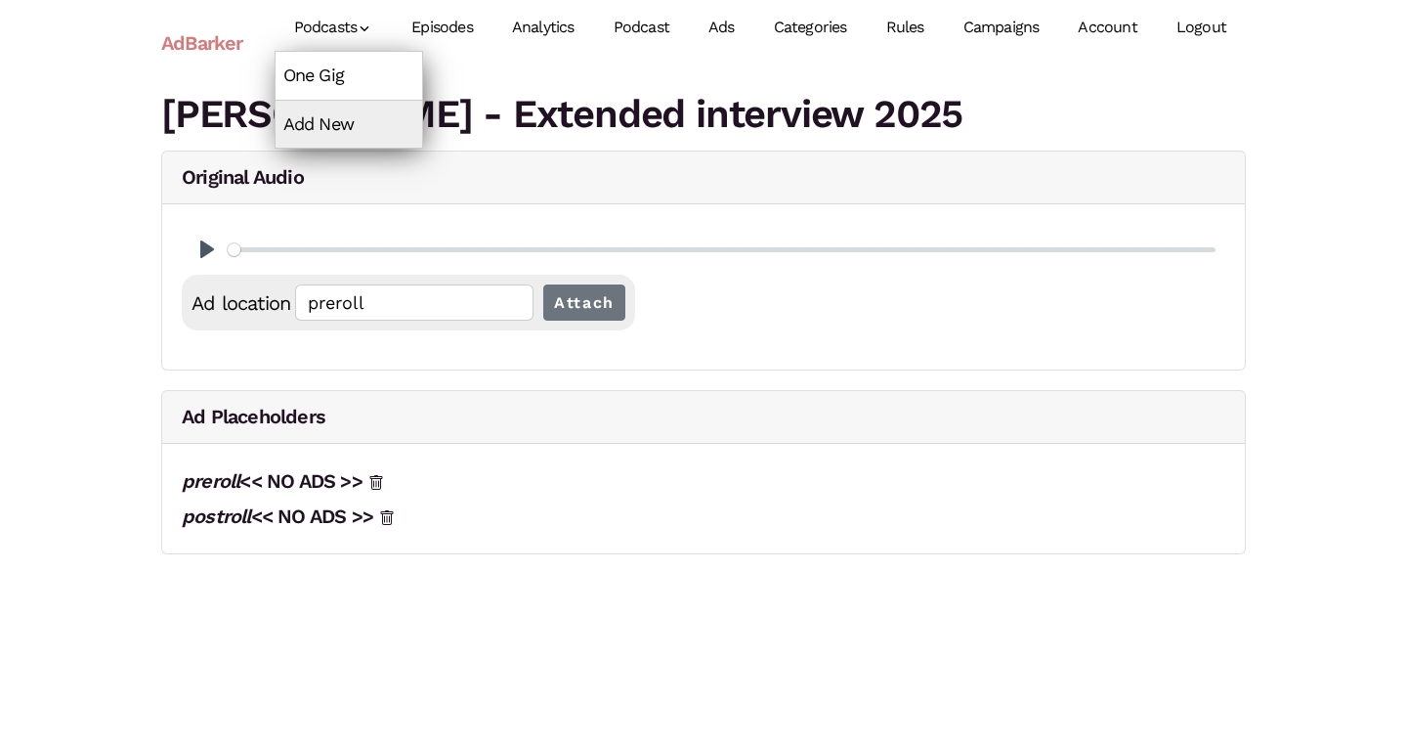
click at [343, 75] on link "One Gig" at bounding box center [349, 75] width 147 height 47
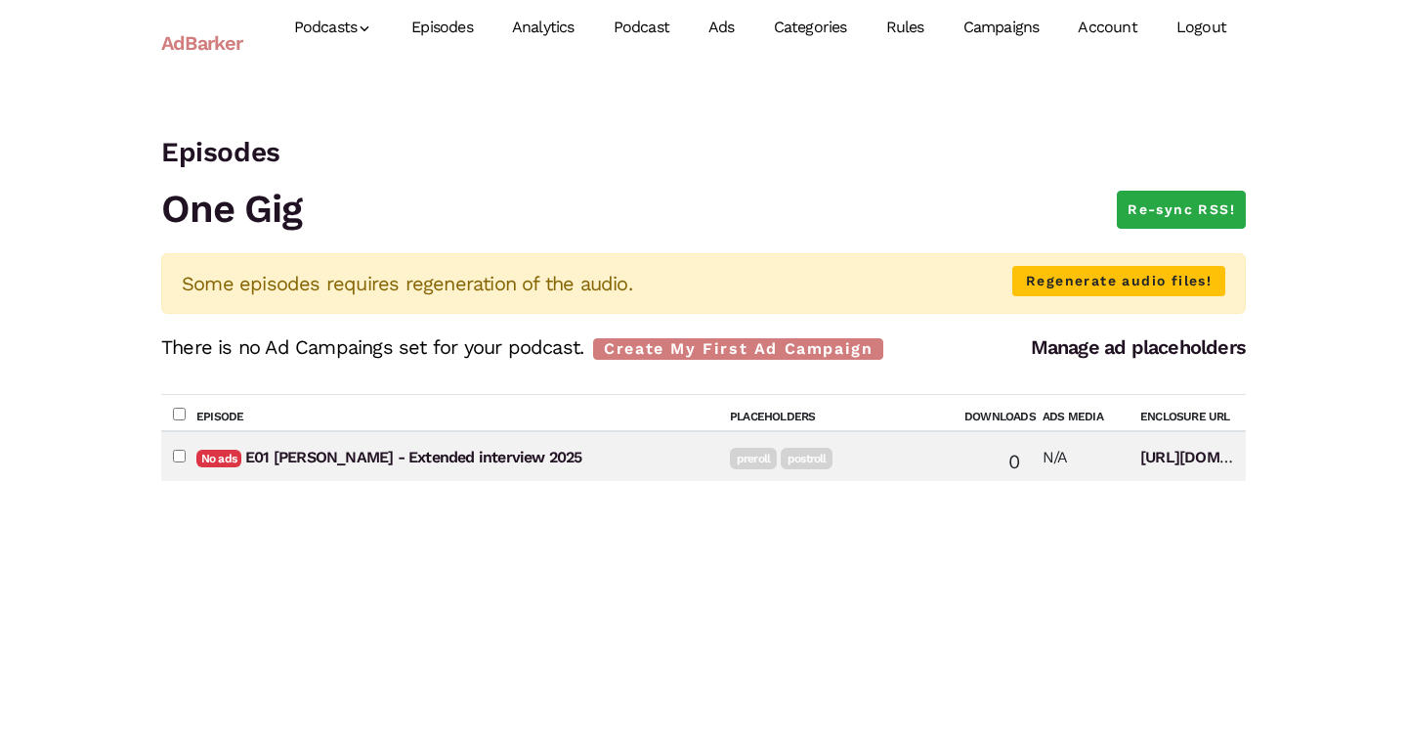
click at [460, 23] on link "Episodes" at bounding box center [442, 27] width 101 height 87
click at [724, 31] on link "Ads" at bounding box center [721, 27] width 65 height 87
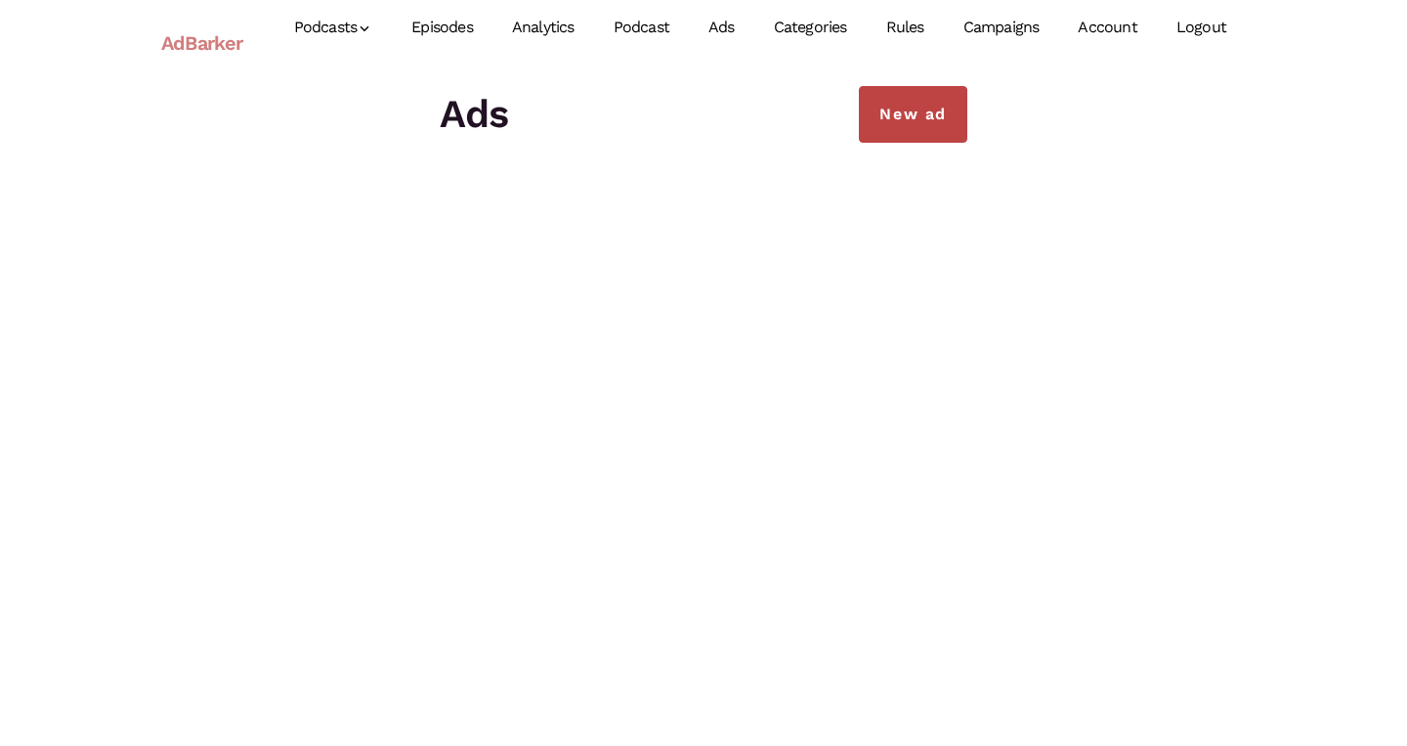
click at [922, 130] on link "New ad" at bounding box center [913, 114] width 108 height 57
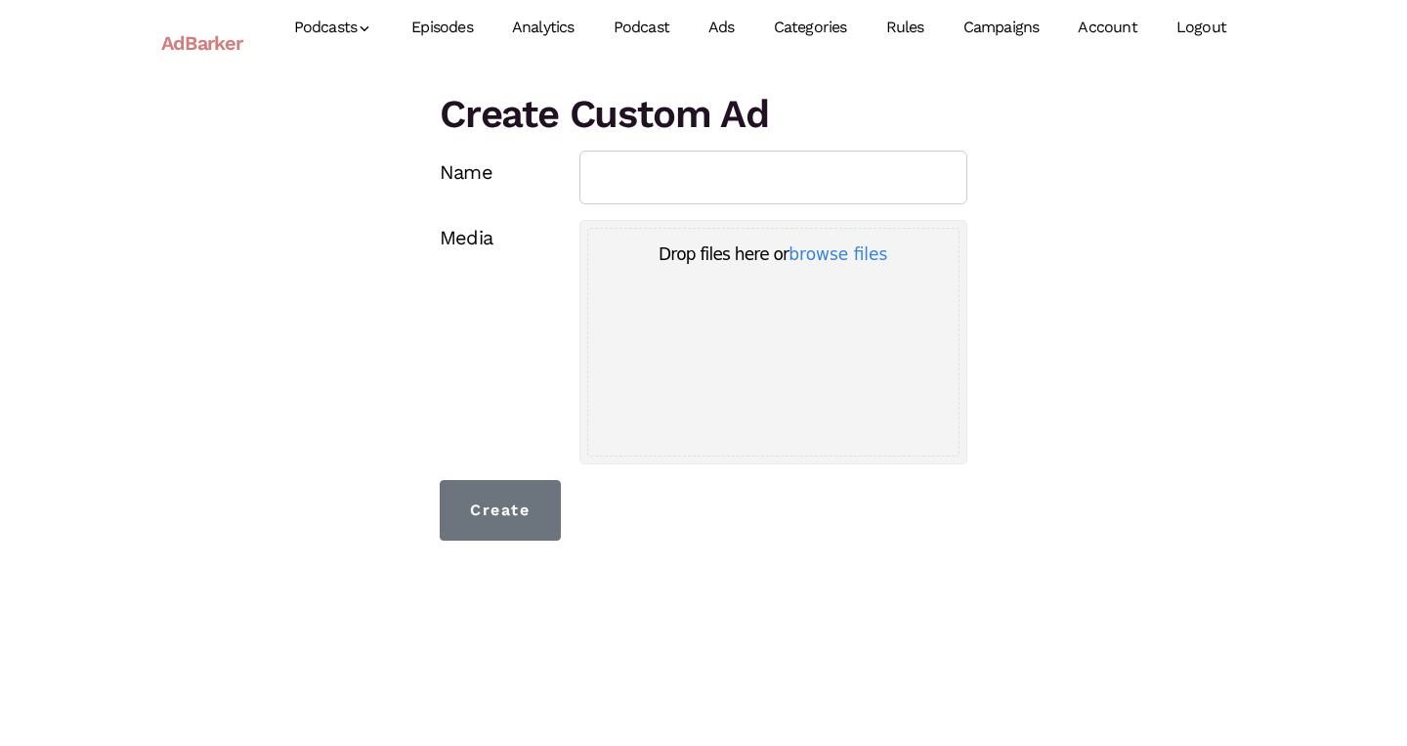
click at [548, 31] on link "Analytics" at bounding box center [544, 27] width 102 height 87
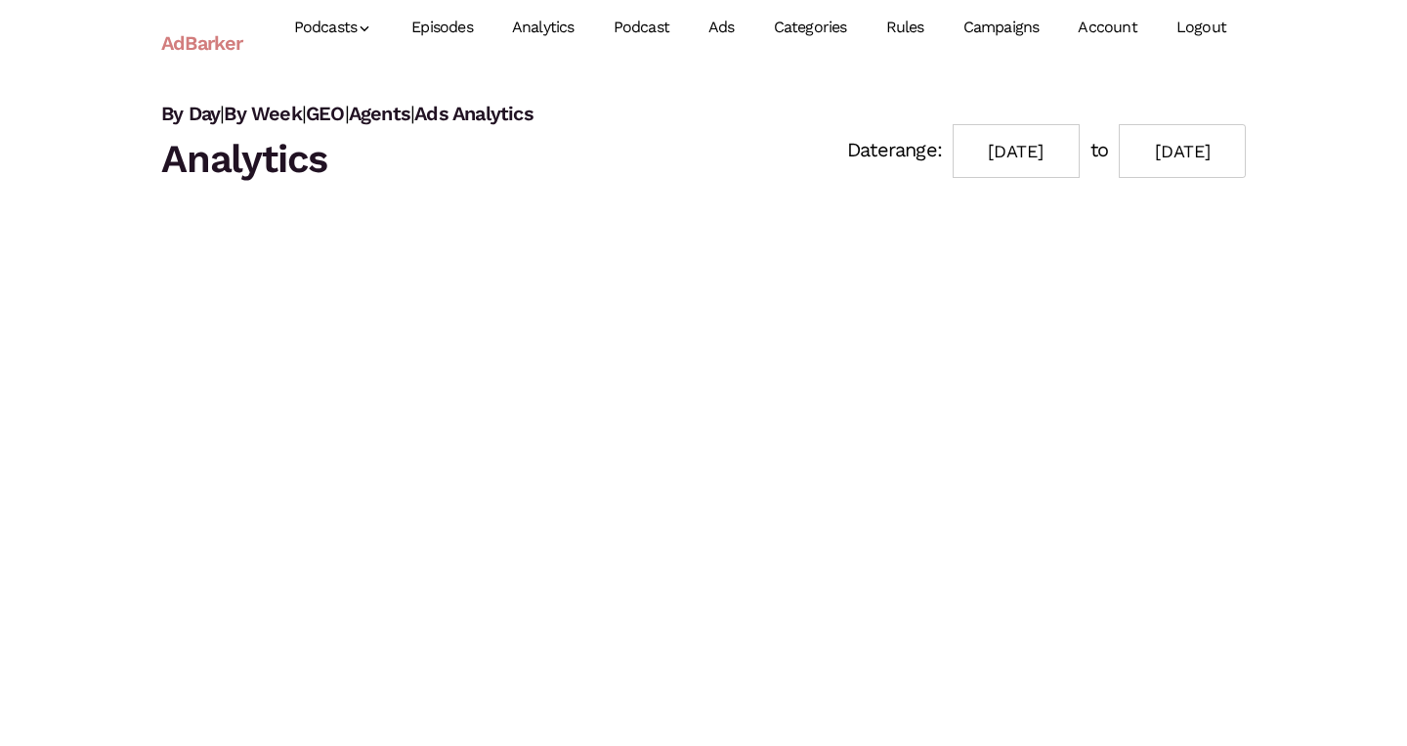
click at [460, 27] on link "Episodes" at bounding box center [442, 27] width 101 height 87
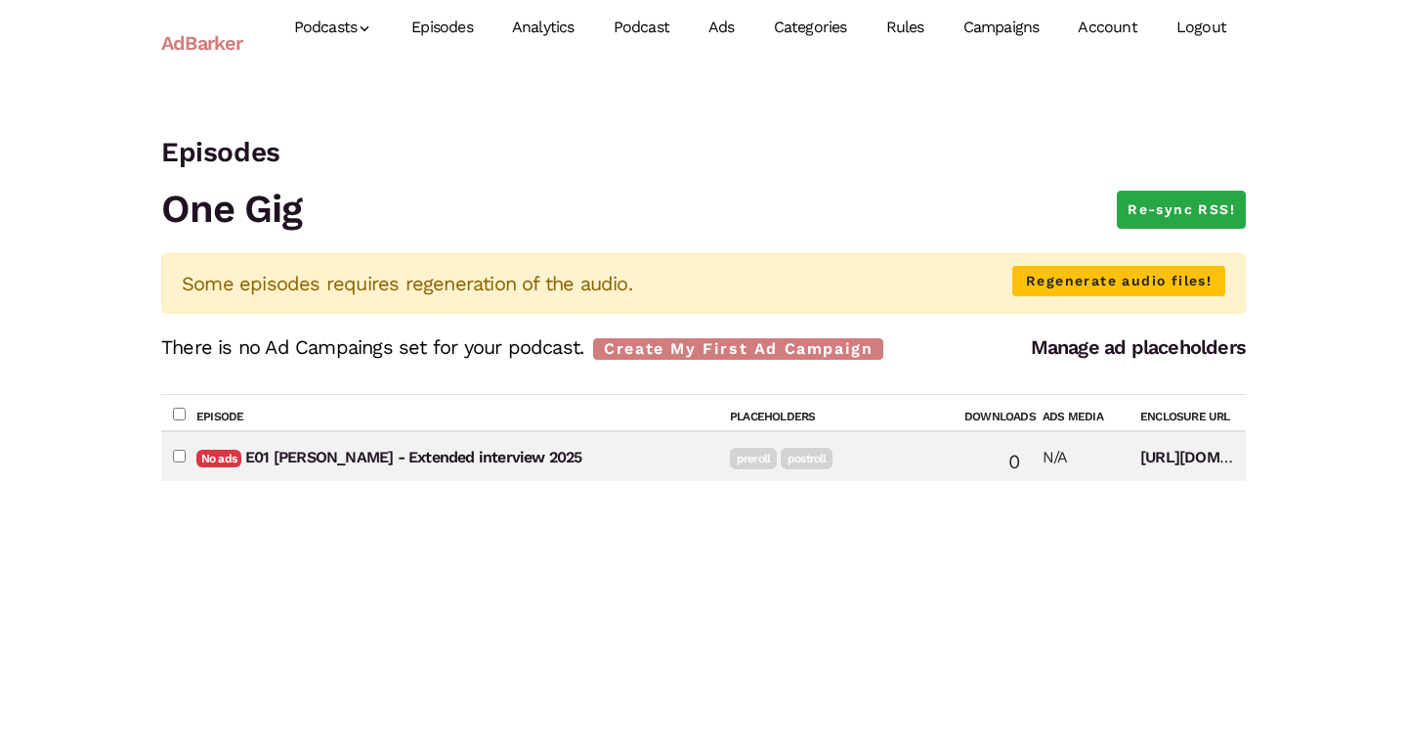
click at [660, 23] on link "Podcast" at bounding box center [641, 27] width 95 height 87
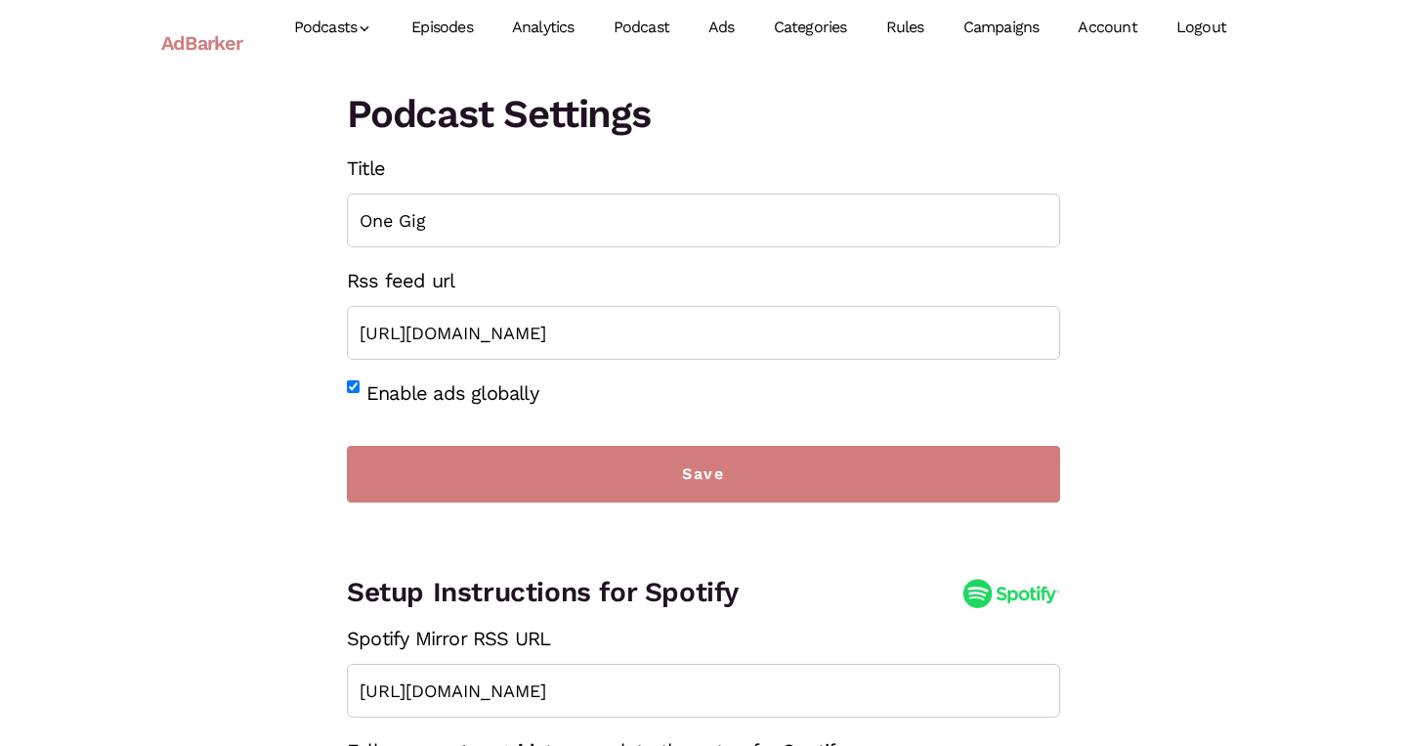
click at [1019, 26] on link "Campaigns" at bounding box center [1001, 27] width 115 height 87
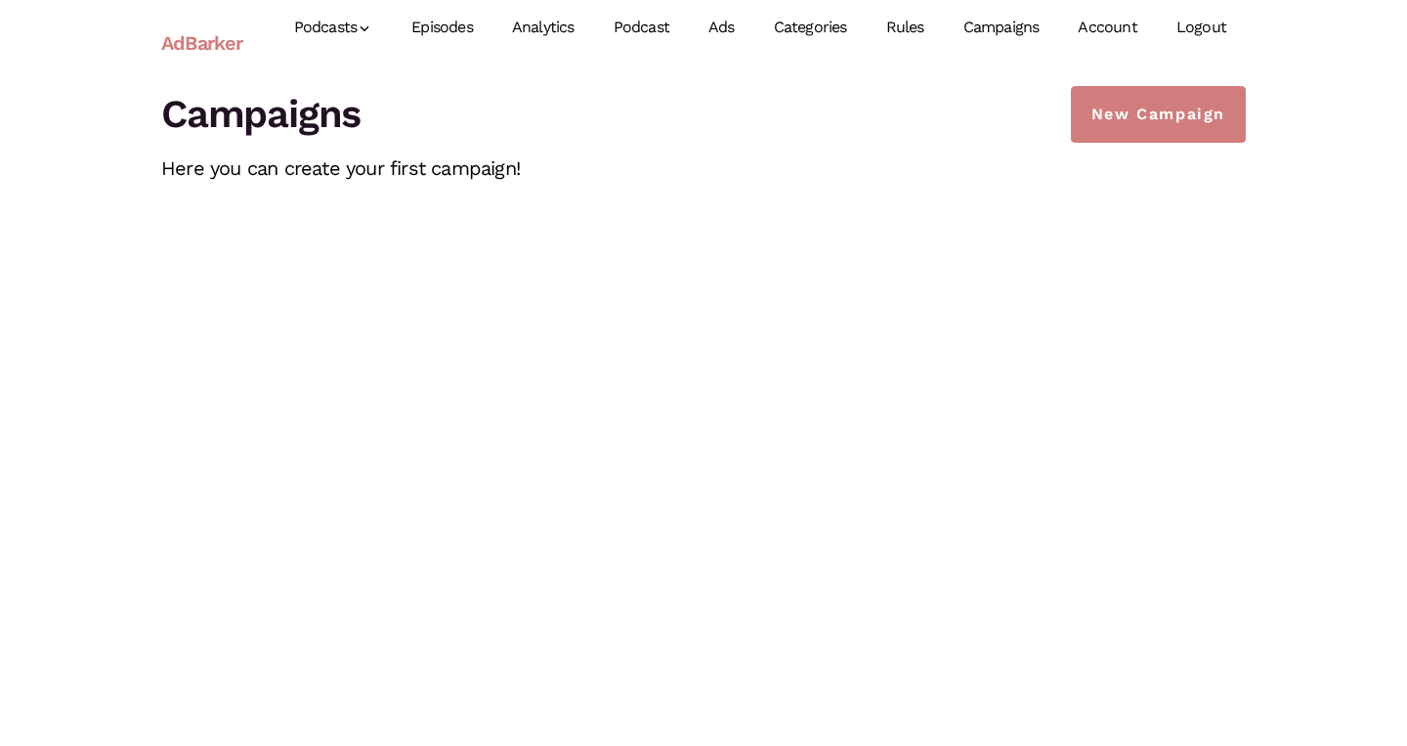
click at [1088, 27] on link "Account" at bounding box center [1107, 27] width 98 height 87
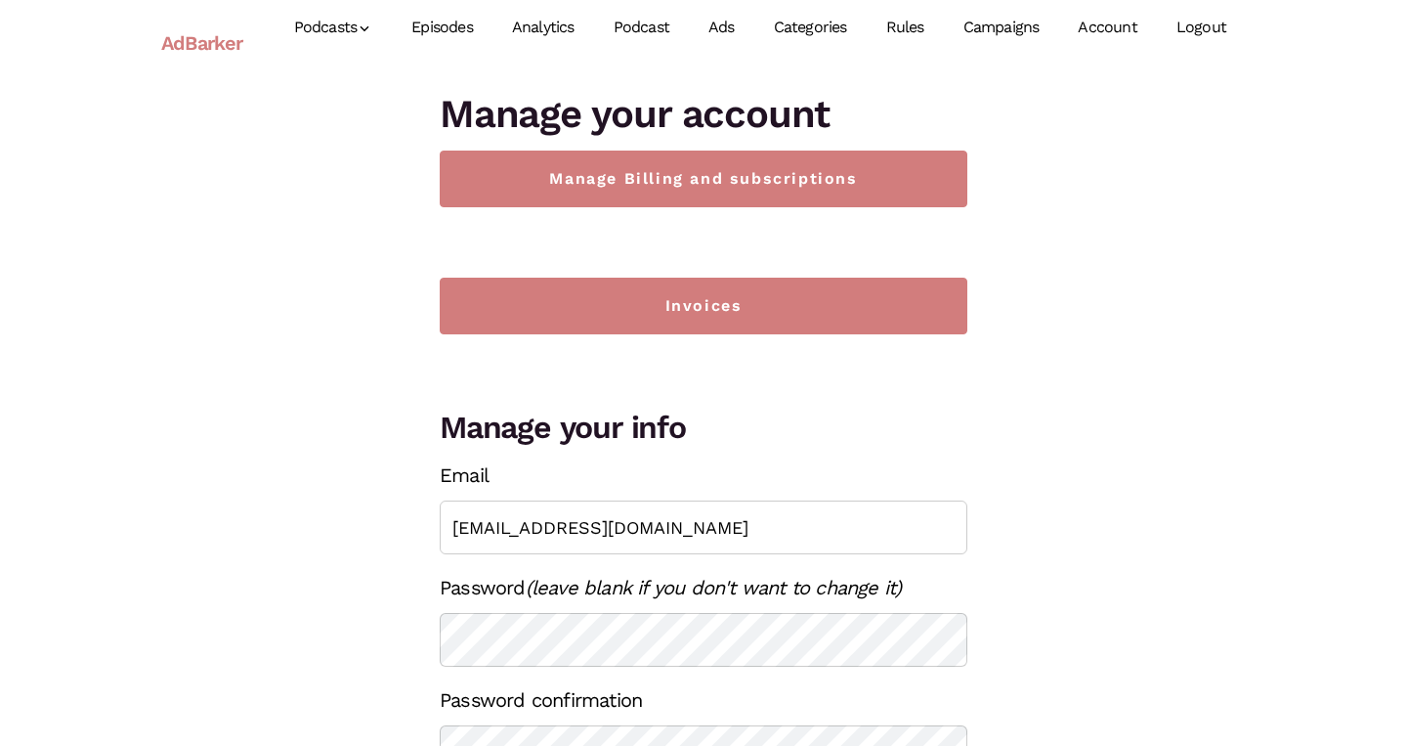
click at [816, 36] on link "Categories" at bounding box center [811, 27] width 112 height 87
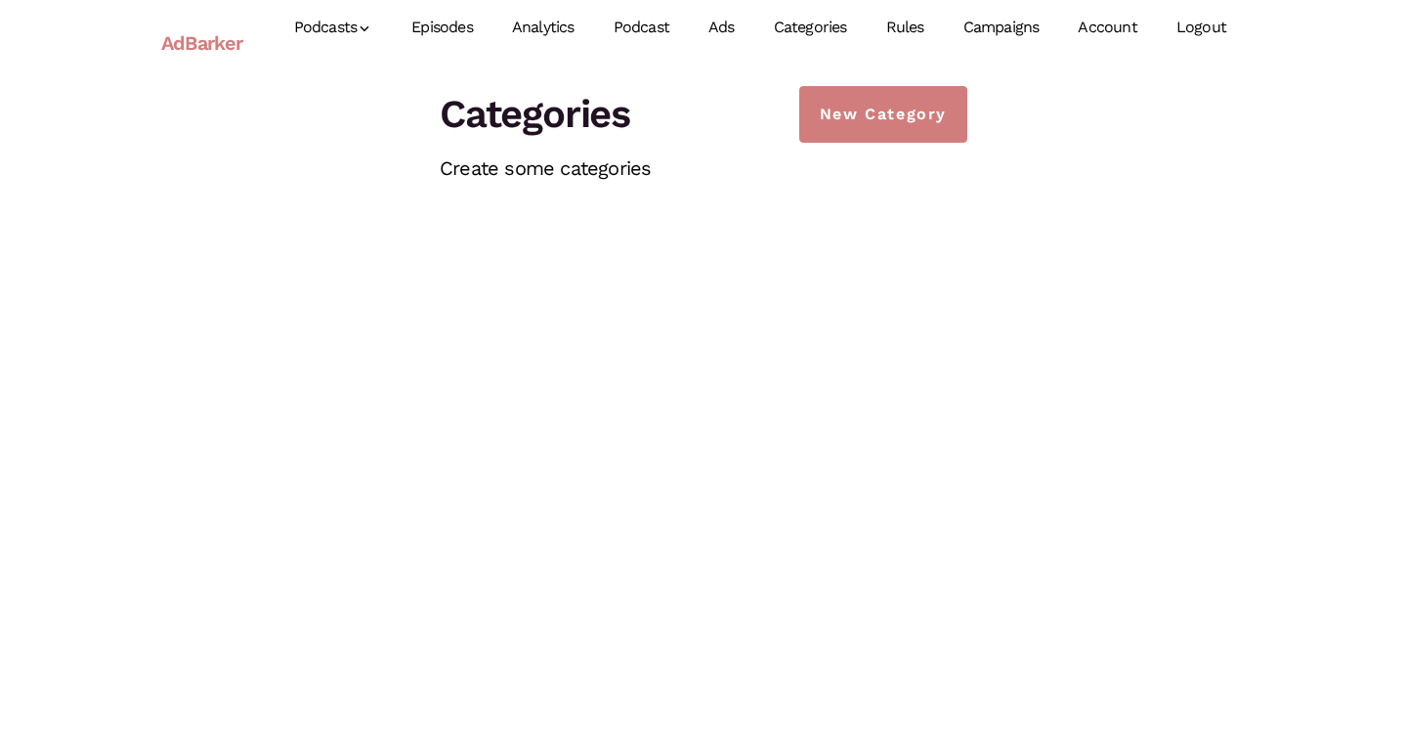
click at [553, 26] on link "Analytics" at bounding box center [544, 27] width 102 height 87
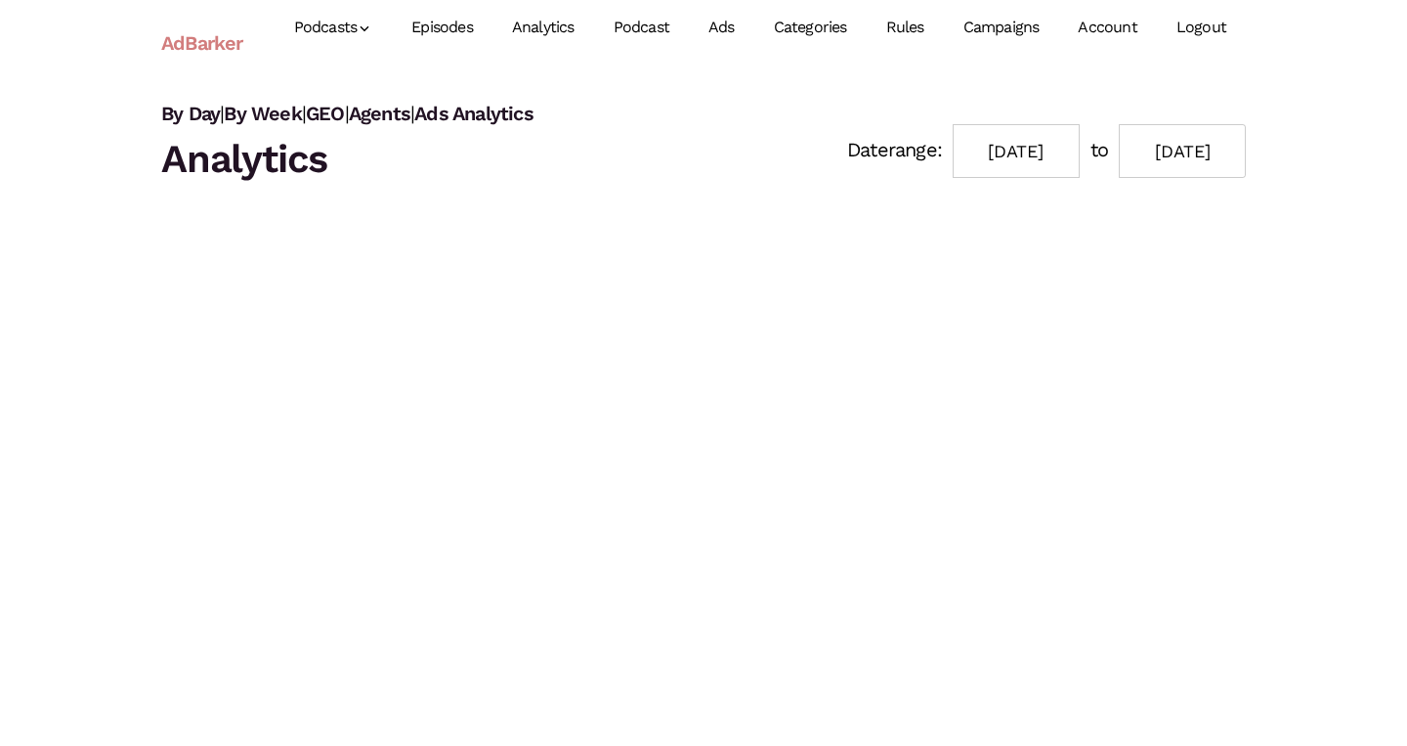
click at [433, 30] on link "Episodes" at bounding box center [442, 27] width 101 height 87
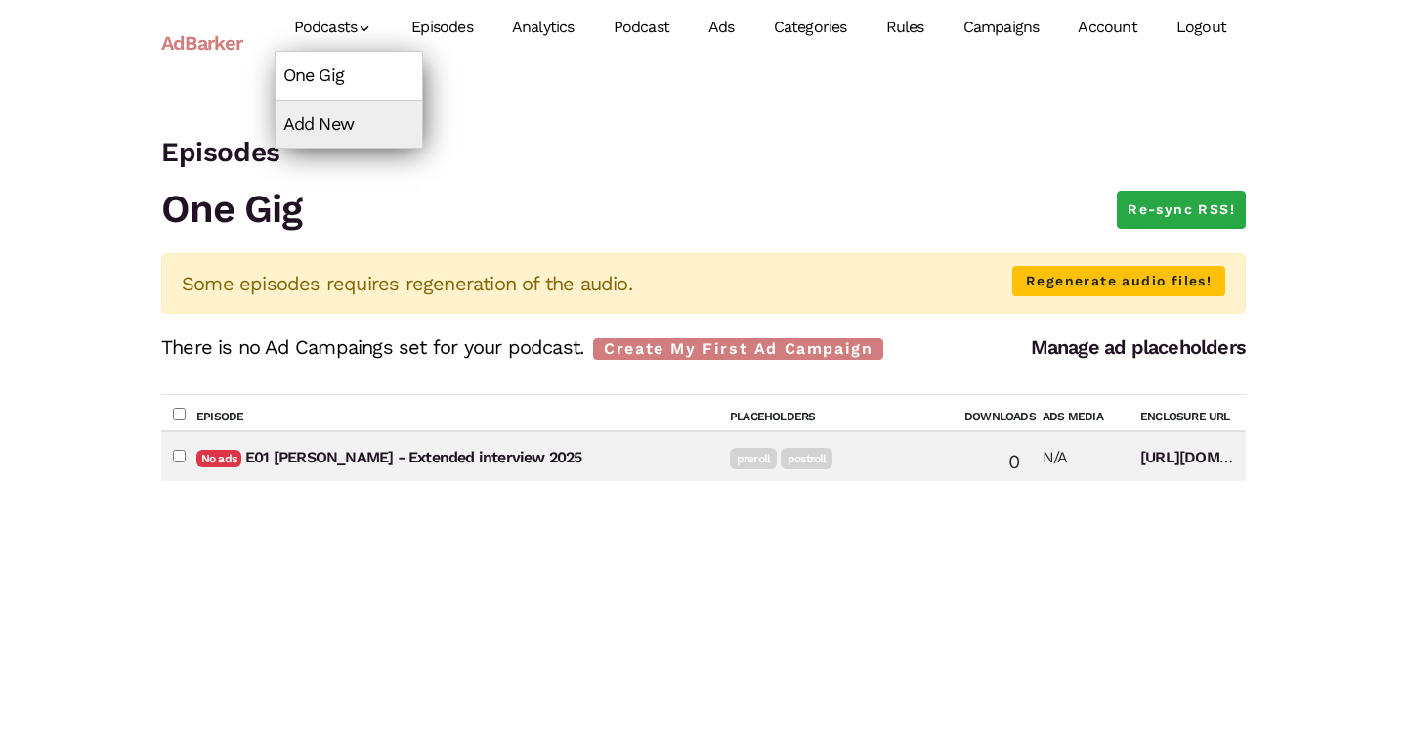
click at [342, 69] on link "One Gig" at bounding box center [349, 75] width 147 height 47
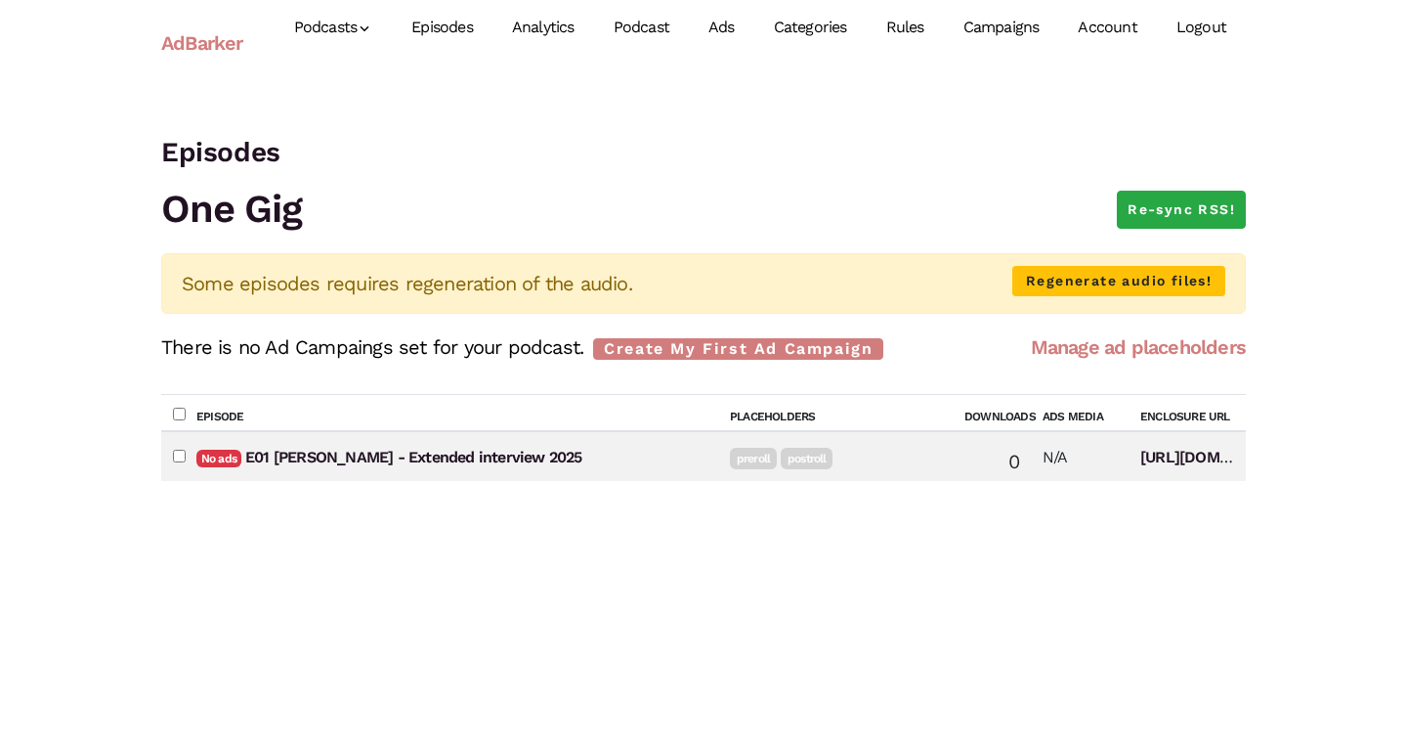
click at [1183, 347] on link "Manage ad placeholders" at bounding box center [1138, 346] width 215 height 23
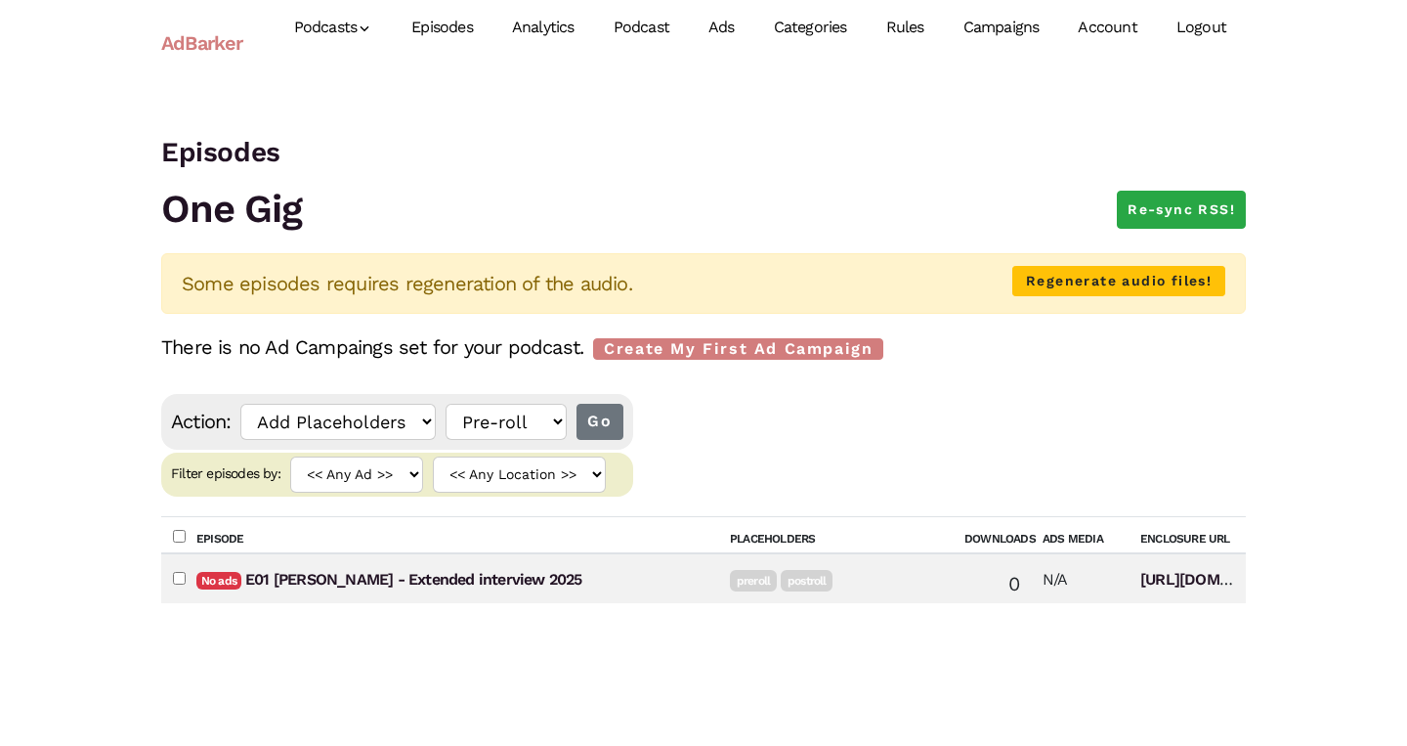
click at [191, 578] on td "No ads E01 Billie Eilish - Extended interview 2025" at bounding box center [452, 578] width 534 height 50
click at [177, 578] on input"] "checkbox" at bounding box center [179, 578] width 13 height 13
checkbox input"] "true"
click at [441, 20] on link "Episodes" at bounding box center [442, 27] width 101 height 87
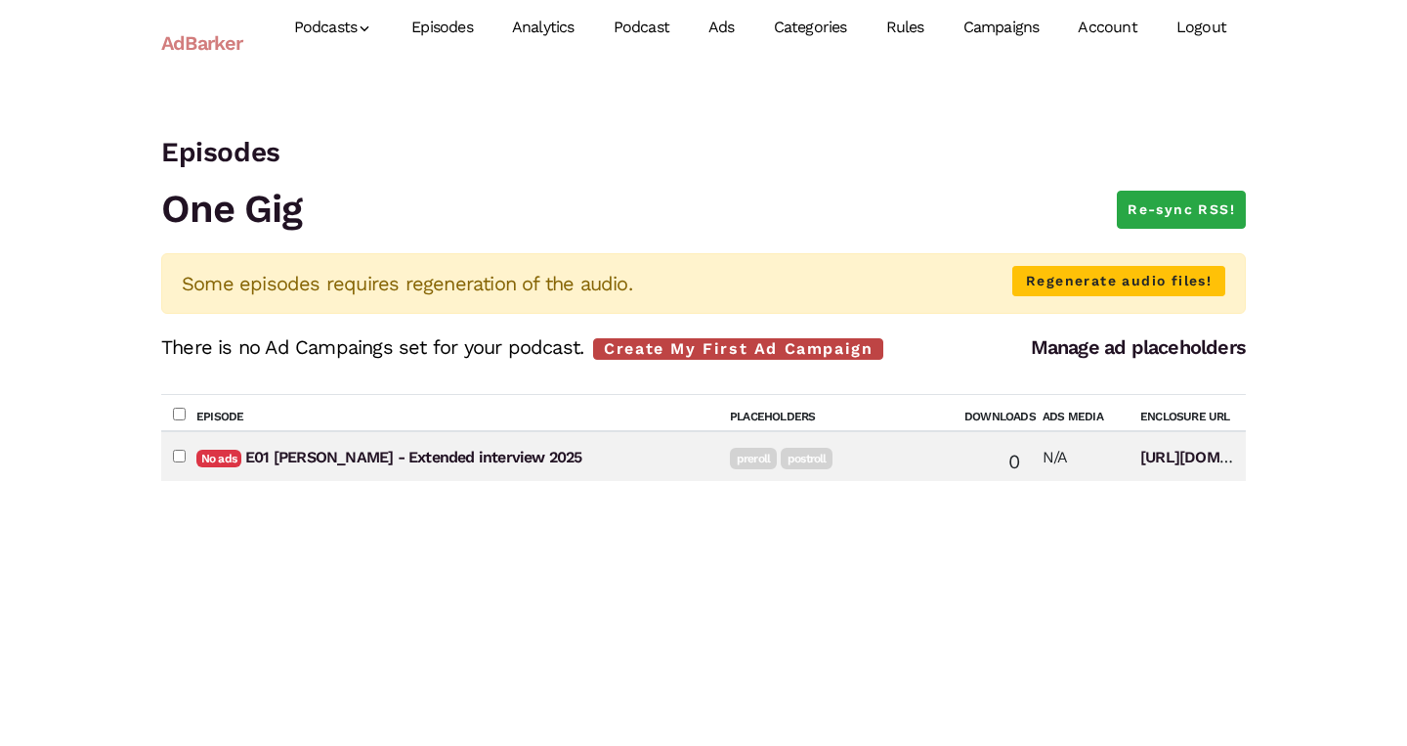
click at [792, 350] on link "Create My First Ad Campaign" at bounding box center [738, 349] width 290 height 22
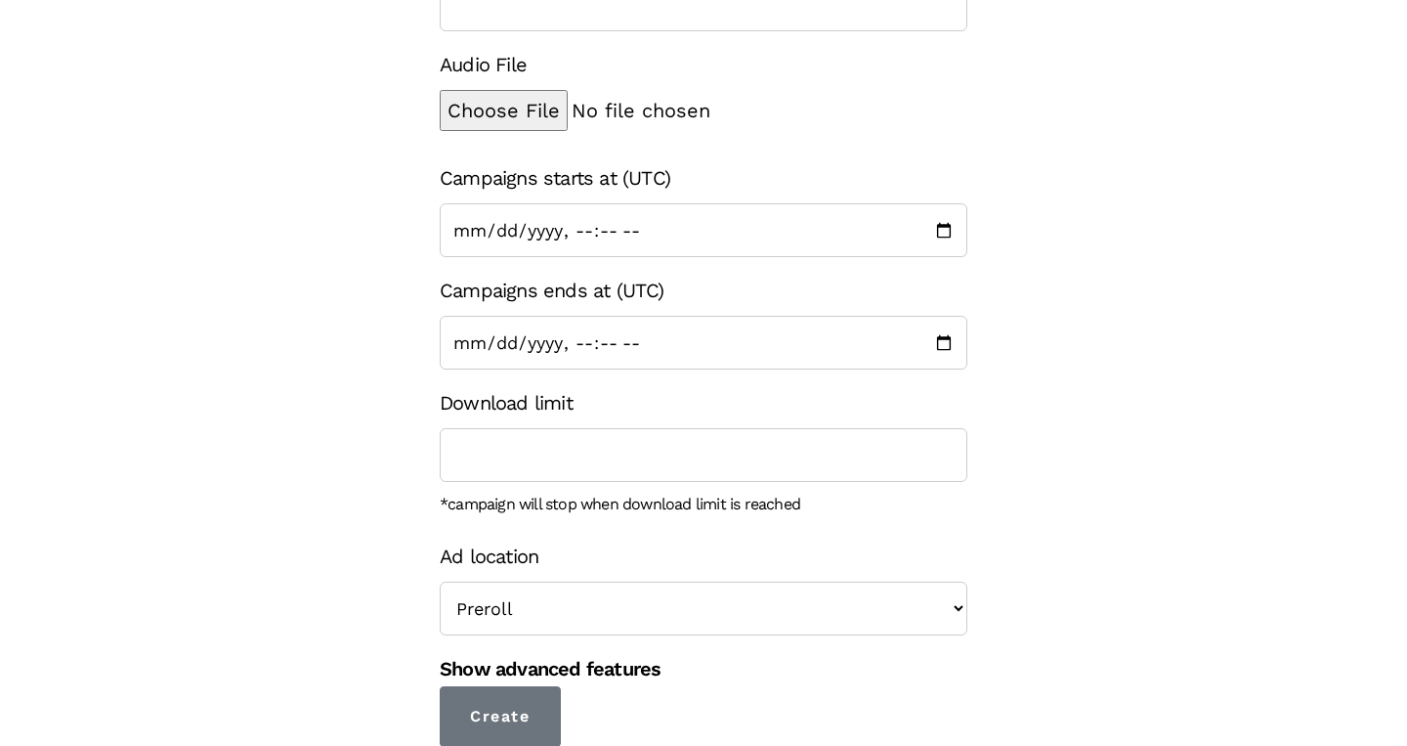
scroll to position [215, 0]
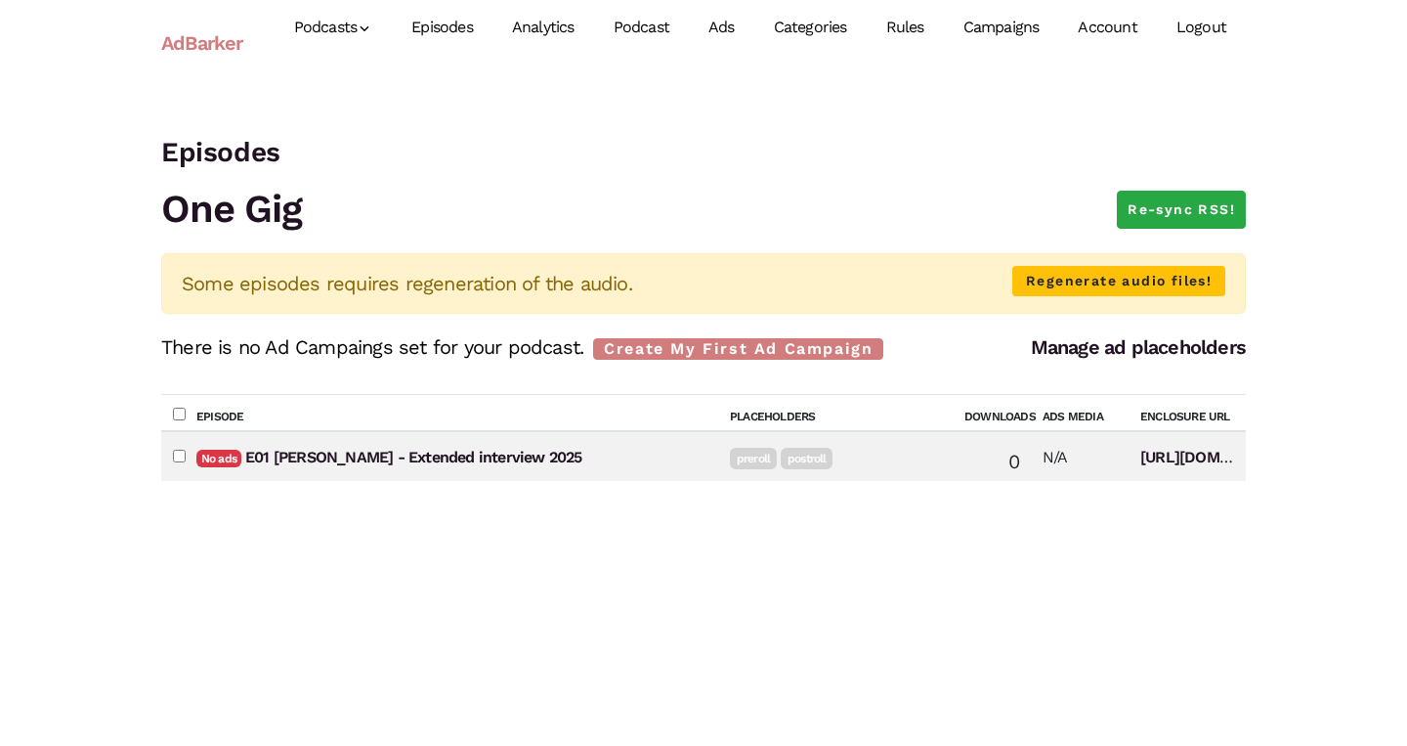
click at [180, 451] on input"] "checkbox" at bounding box center [179, 456] width 13 height 13
click at [180, 452] on input"] "checkbox" at bounding box center [179, 456] width 13 height 13
checkbox input"] "false"
click at [1177, 343] on link "Manage ad placeholders" at bounding box center [1138, 346] width 215 height 23
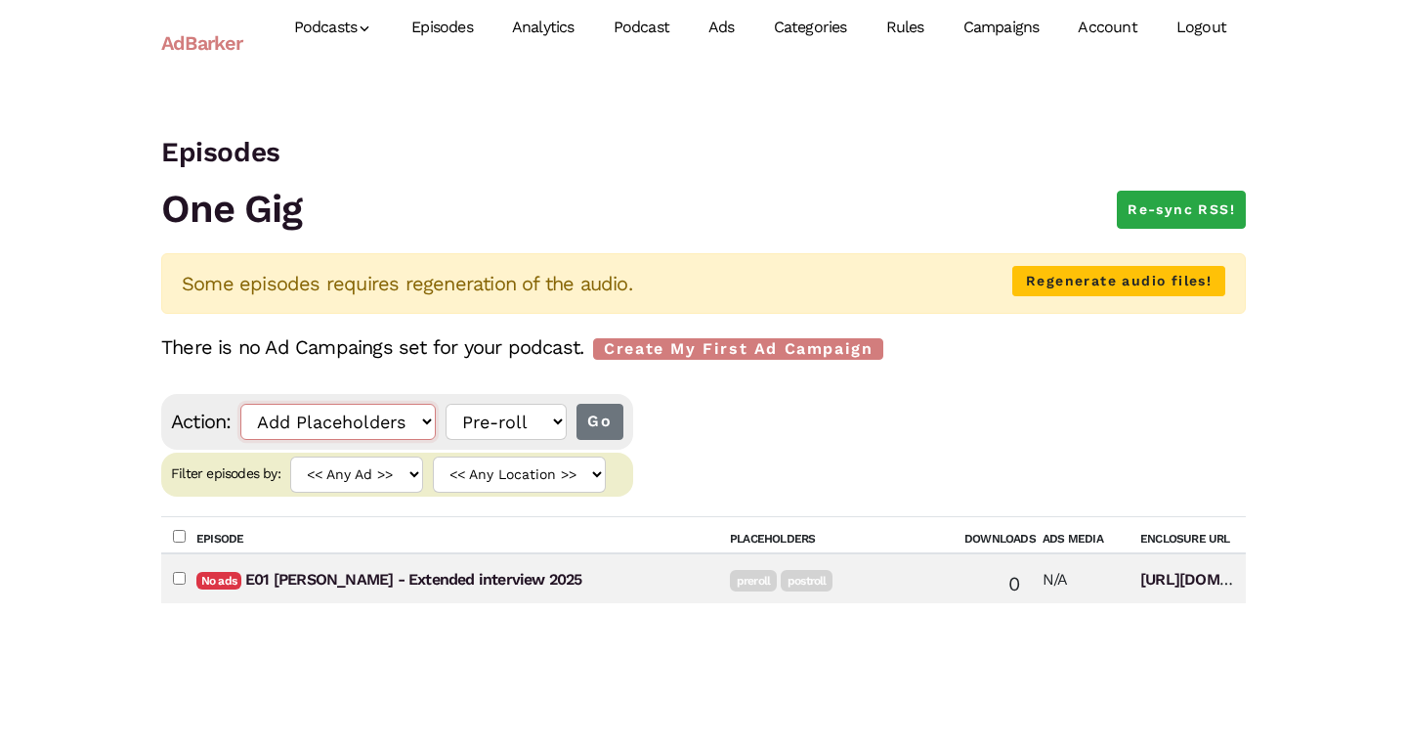
select select "enable_ads"
click at [558, 409] on input "Go" at bounding box center [568, 422] width 46 height 36
click at [185, 581] on td "No ads E01 Billie Eilish - Extended interview 2025" at bounding box center [452, 578] width 534 height 50
click at [181, 581] on input"] "checkbox" at bounding box center [179, 578] width 13 height 13
checkbox input"] "true"
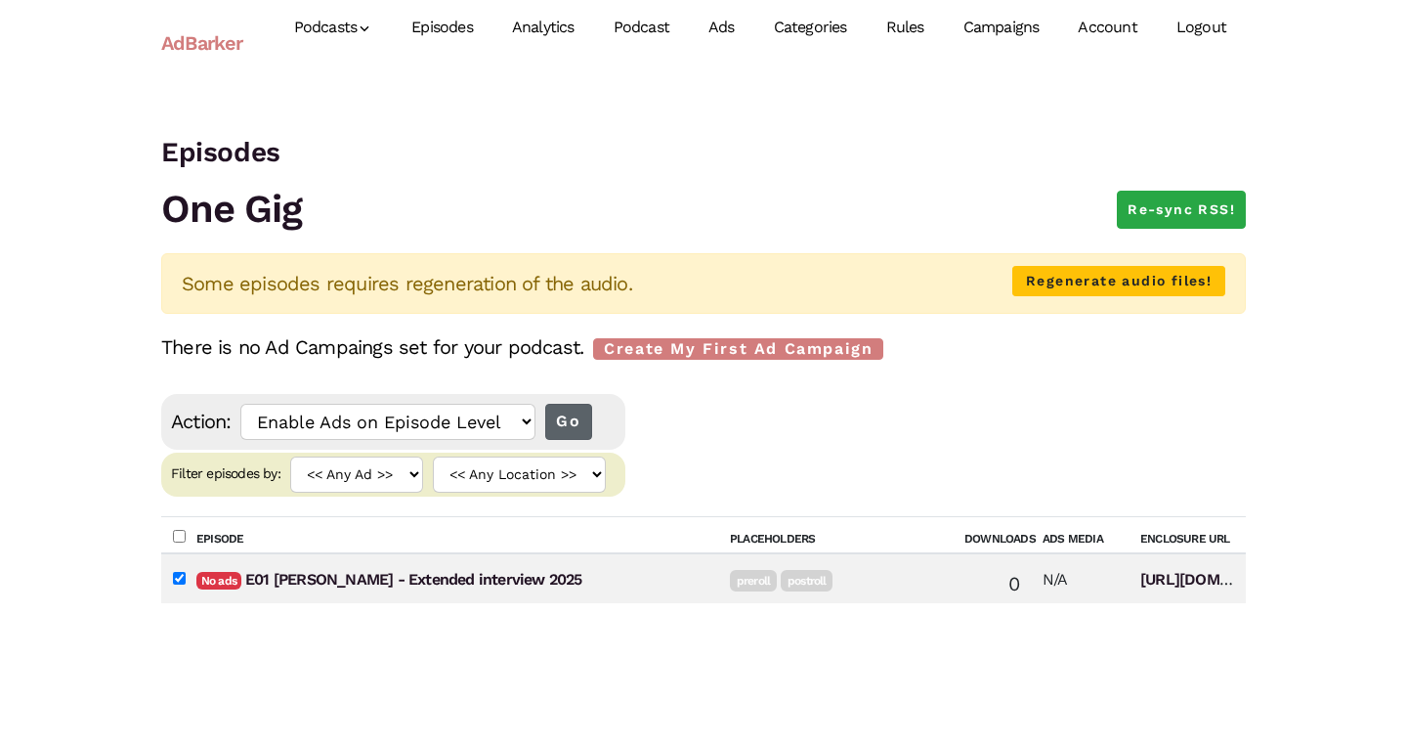
click at [563, 428] on input "Go" at bounding box center [568, 422] width 46 height 36
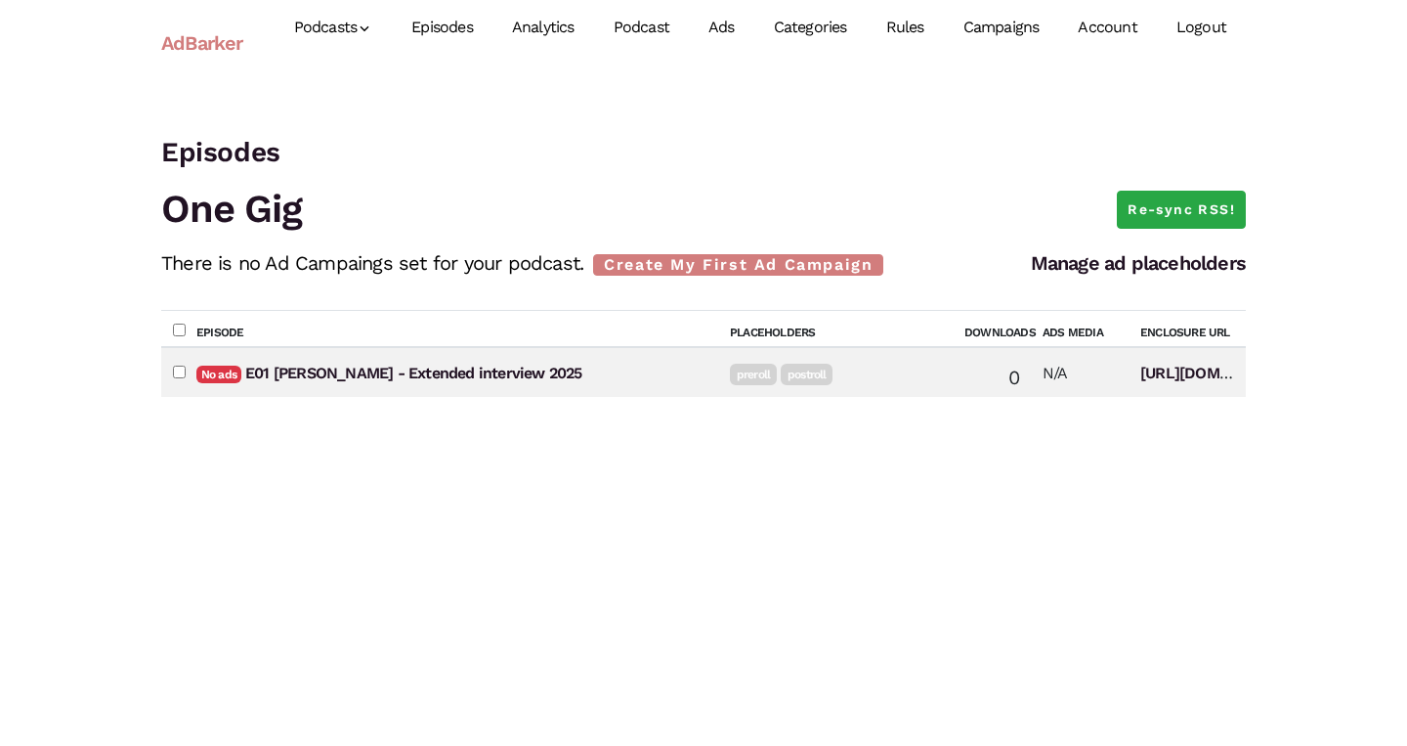
click at [714, 24] on link "Ads" at bounding box center [721, 27] width 65 height 87
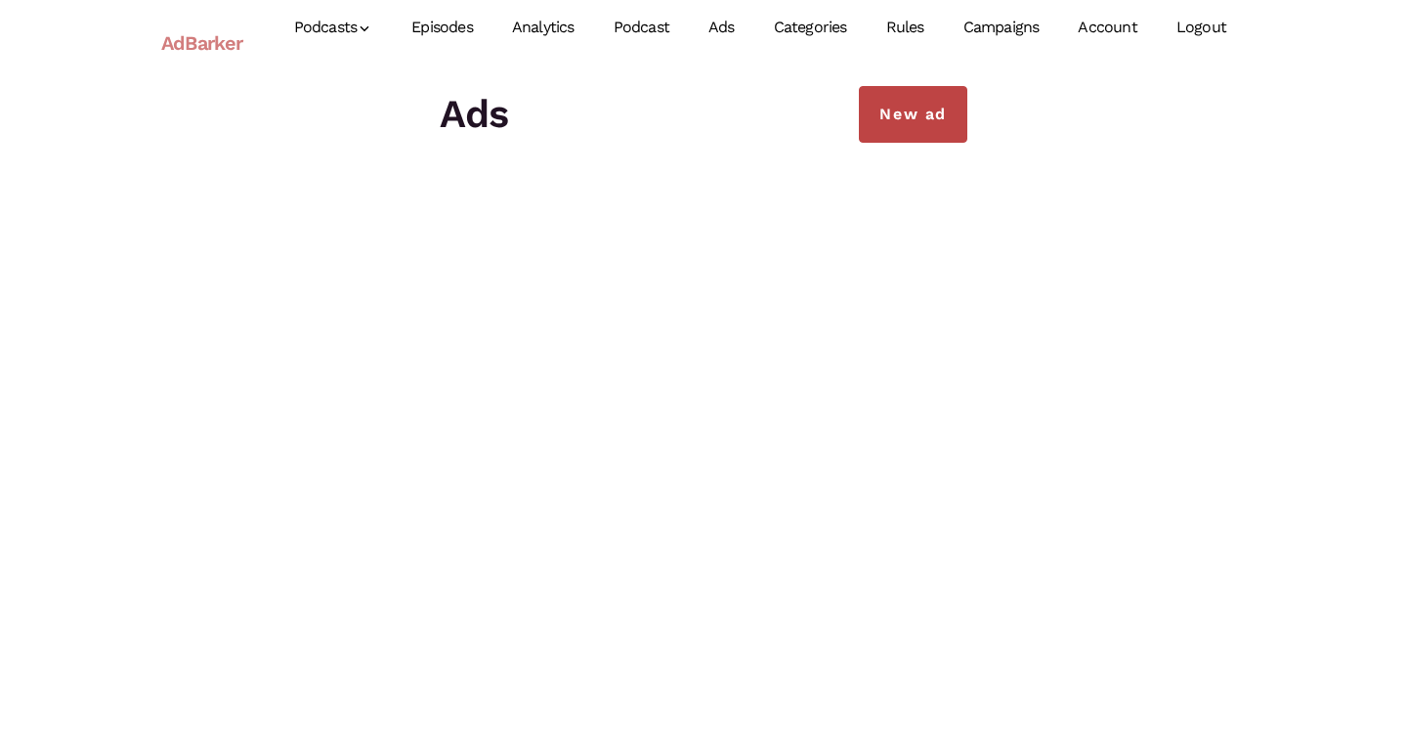
click at [923, 108] on link "New ad" at bounding box center [913, 114] width 108 height 57
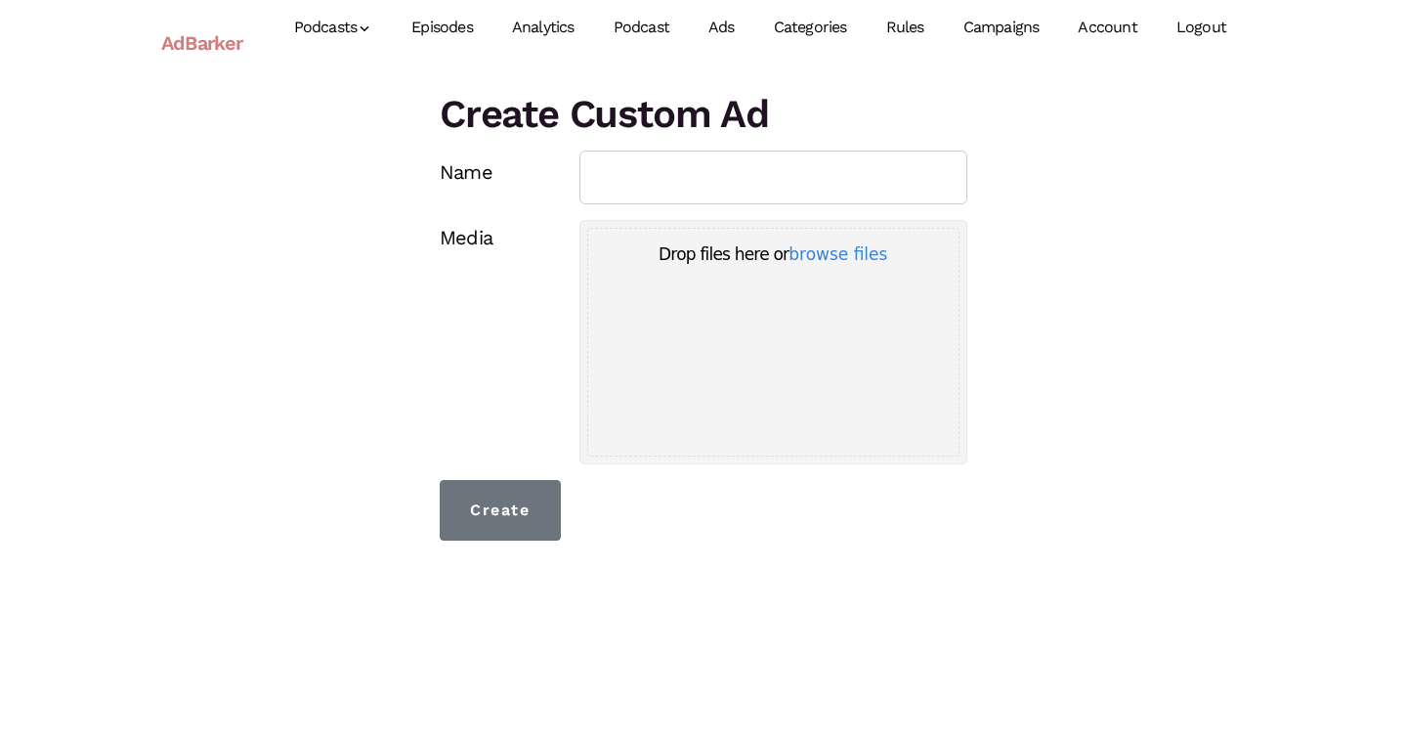
click at [646, 33] on link "Podcast" at bounding box center [641, 27] width 95 height 87
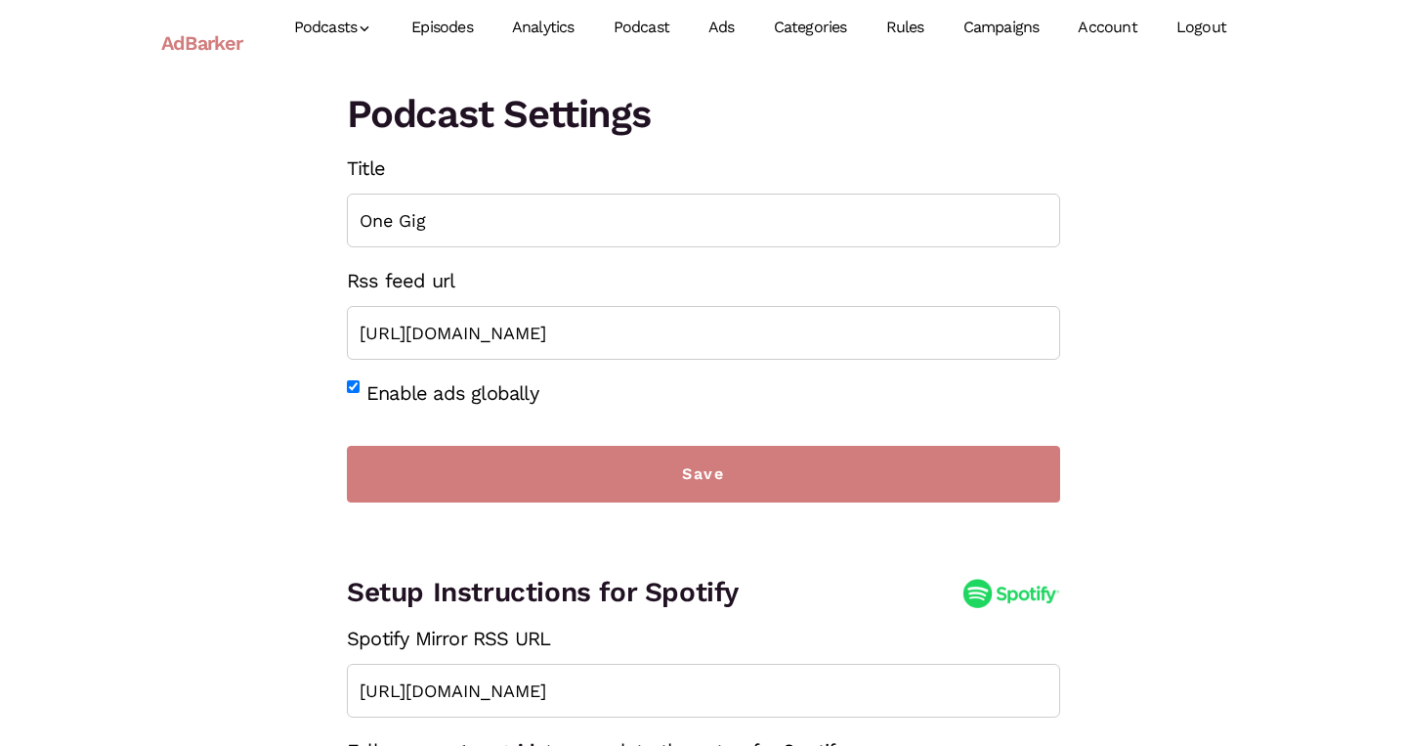
click at [519, 25] on link "Analytics" at bounding box center [544, 27] width 102 height 87
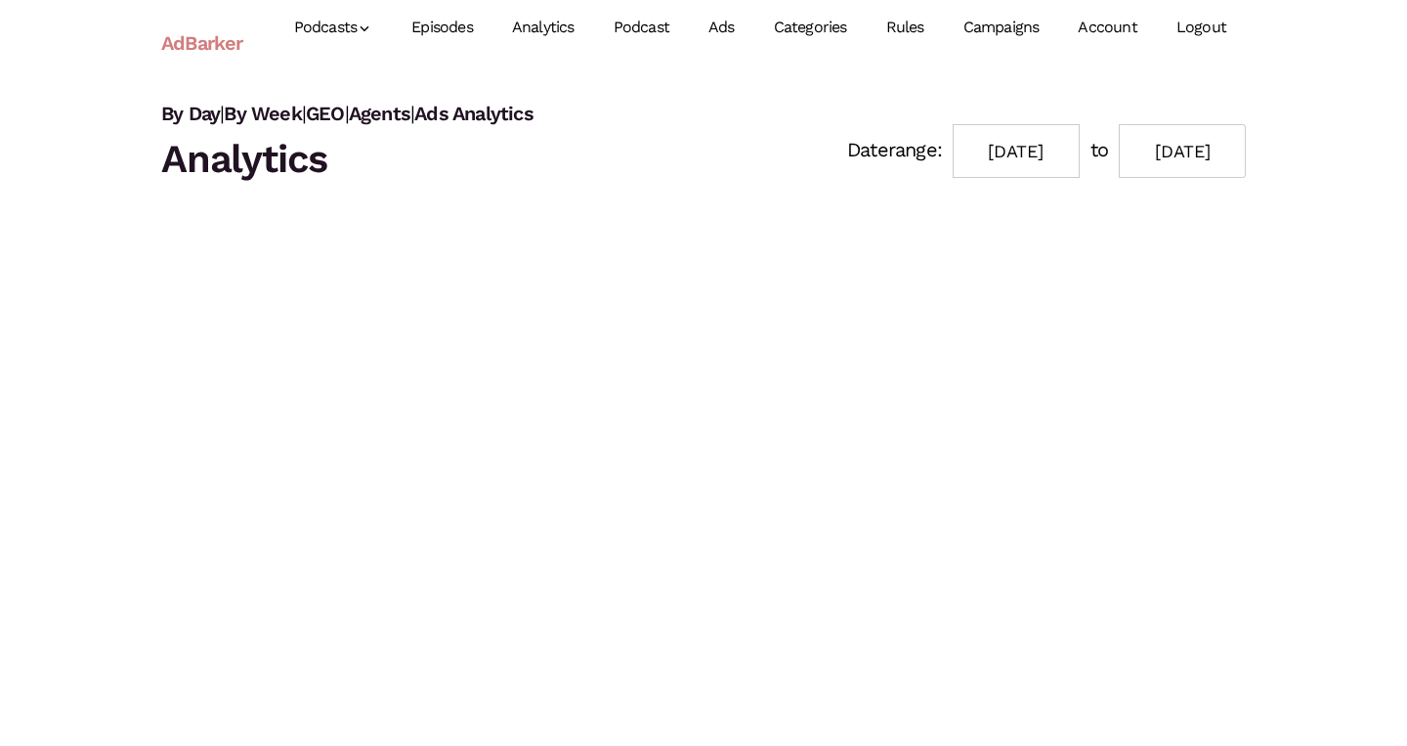
click at [1219, 19] on link "Logout" at bounding box center [1201, 27] width 89 height 87
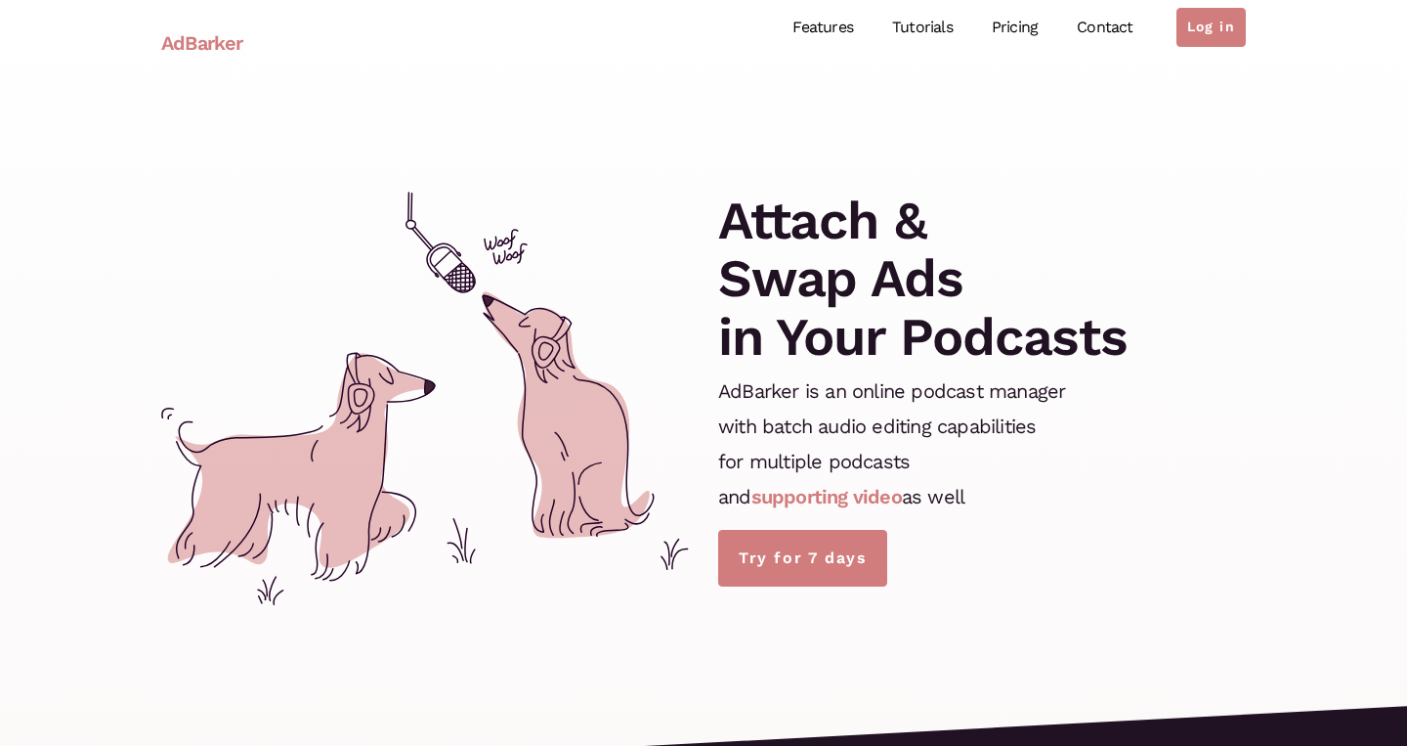
click at [1199, 47] on ul "Features Tutorials Pricing Contact Log in" at bounding box center [1009, 27] width 473 height 87
click at [1236, 20] on link "Log in" at bounding box center [1211, 27] width 69 height 39
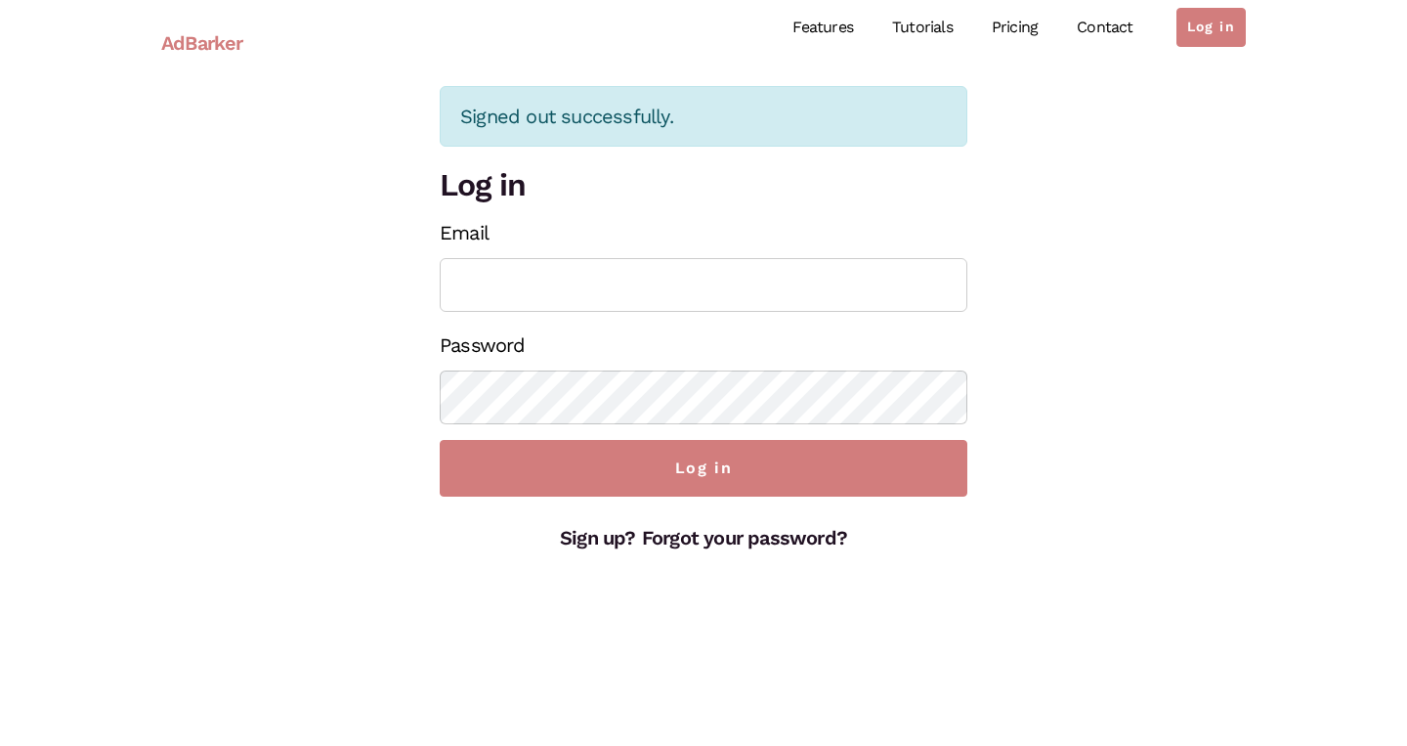
click at [674, 298] on input "Email" at bounding box center [704, 285] width 528 height 54
type input "[EMAIL_ADDRESS][DOMAIN_NAME]"
click at [704, 468] on input "Log in" at bounding box center [704, 468] width 528 height 57
